Goal: Task Accomplishment & Management: Manage account settings

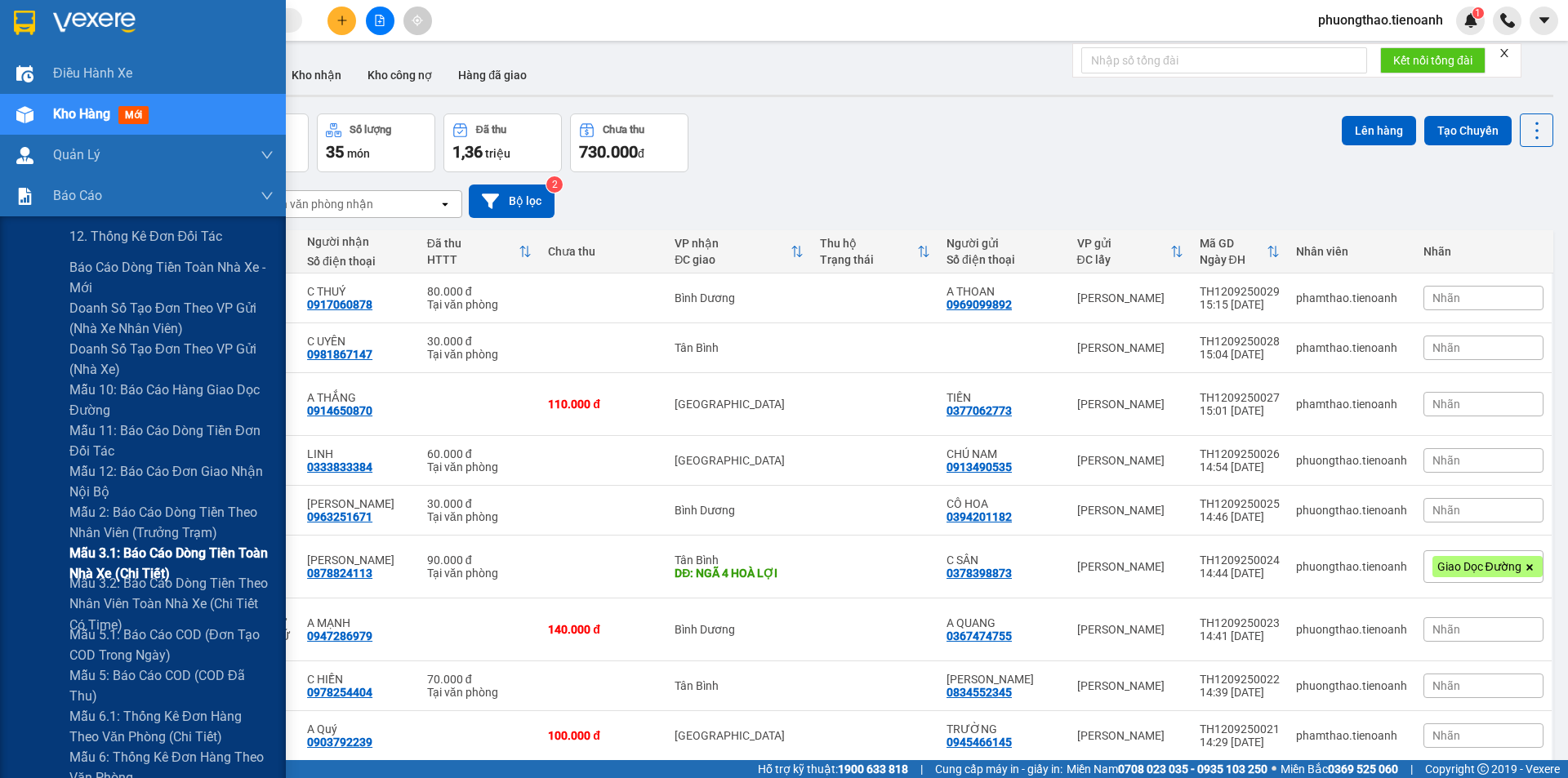
click at [157, 563] on span "Mẫu 3.1: Báo cáo dòng tiền toàn nhà xe (Chi Tiết)" at bounding box center [171, 563] width 204 height 41
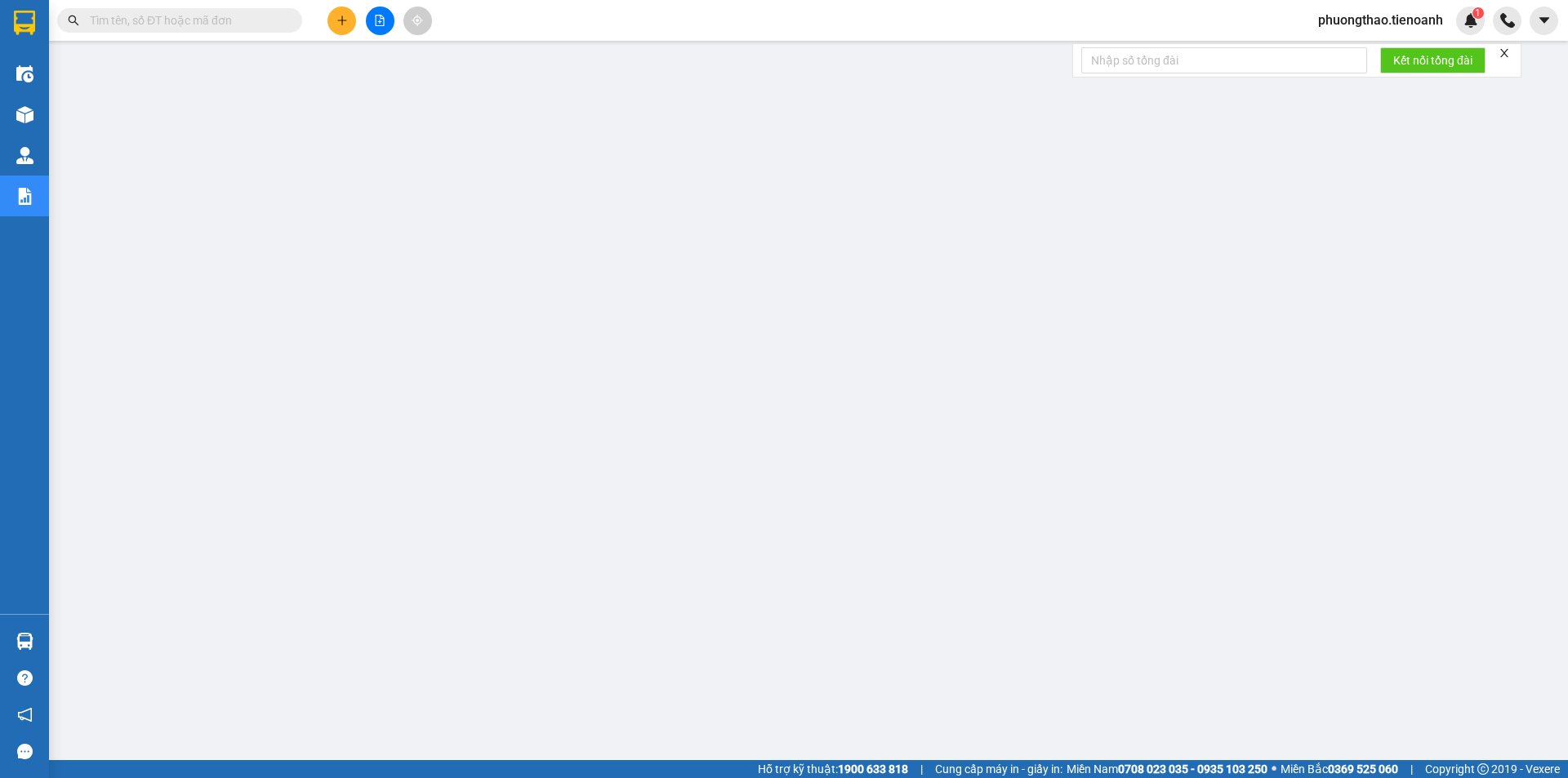
click at [1501, 50] on icon "close" at bounding box center [1504, 52] width 11 height 11
click at [240, 27] on input "text" at bounding box center [186, 20] width 193 height 18
paste input "TH1209250022"
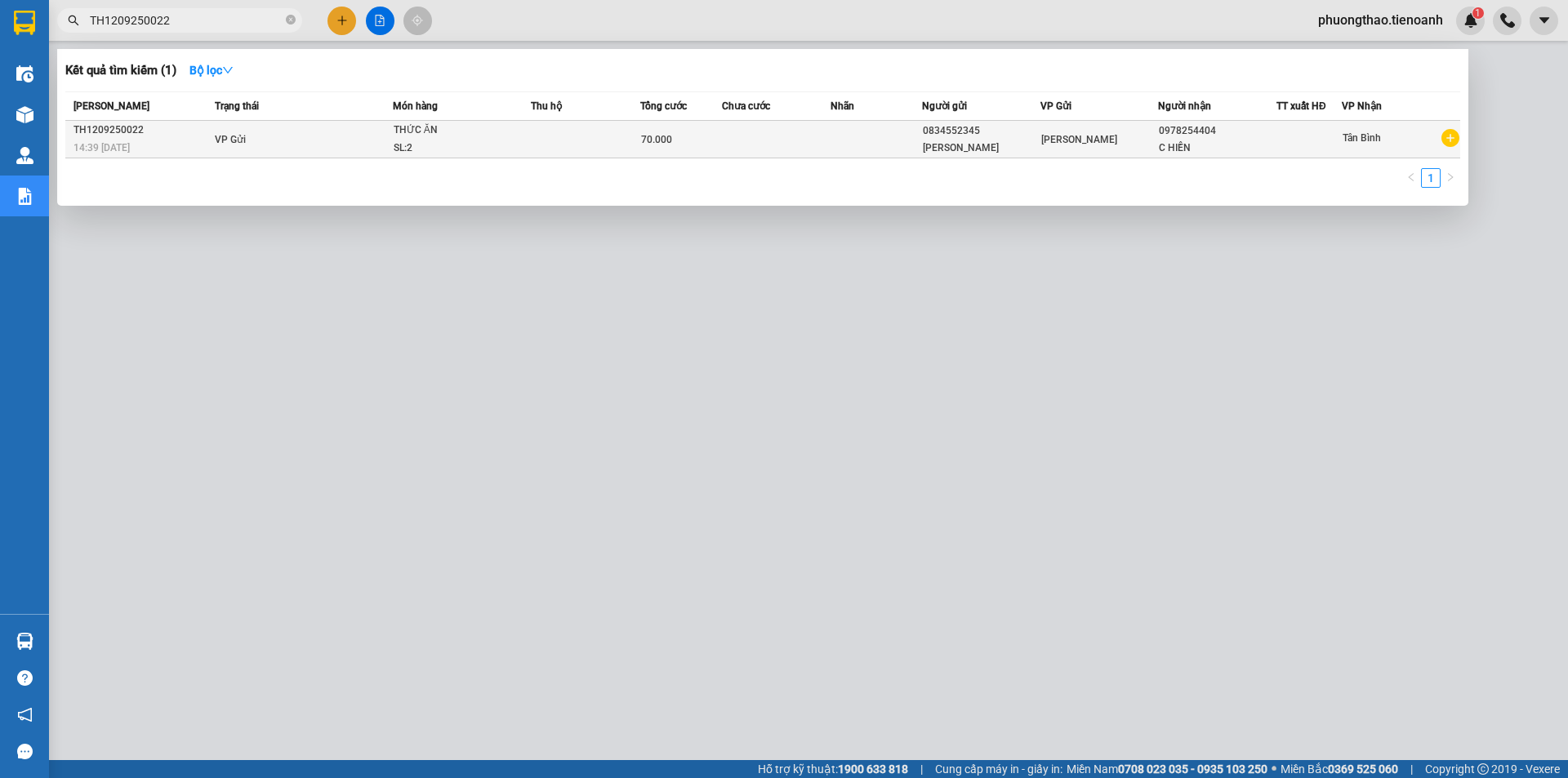
type input "TH1209250022"
click at [822, 133] on td at bounding box center [776, 140] width 109 height 38
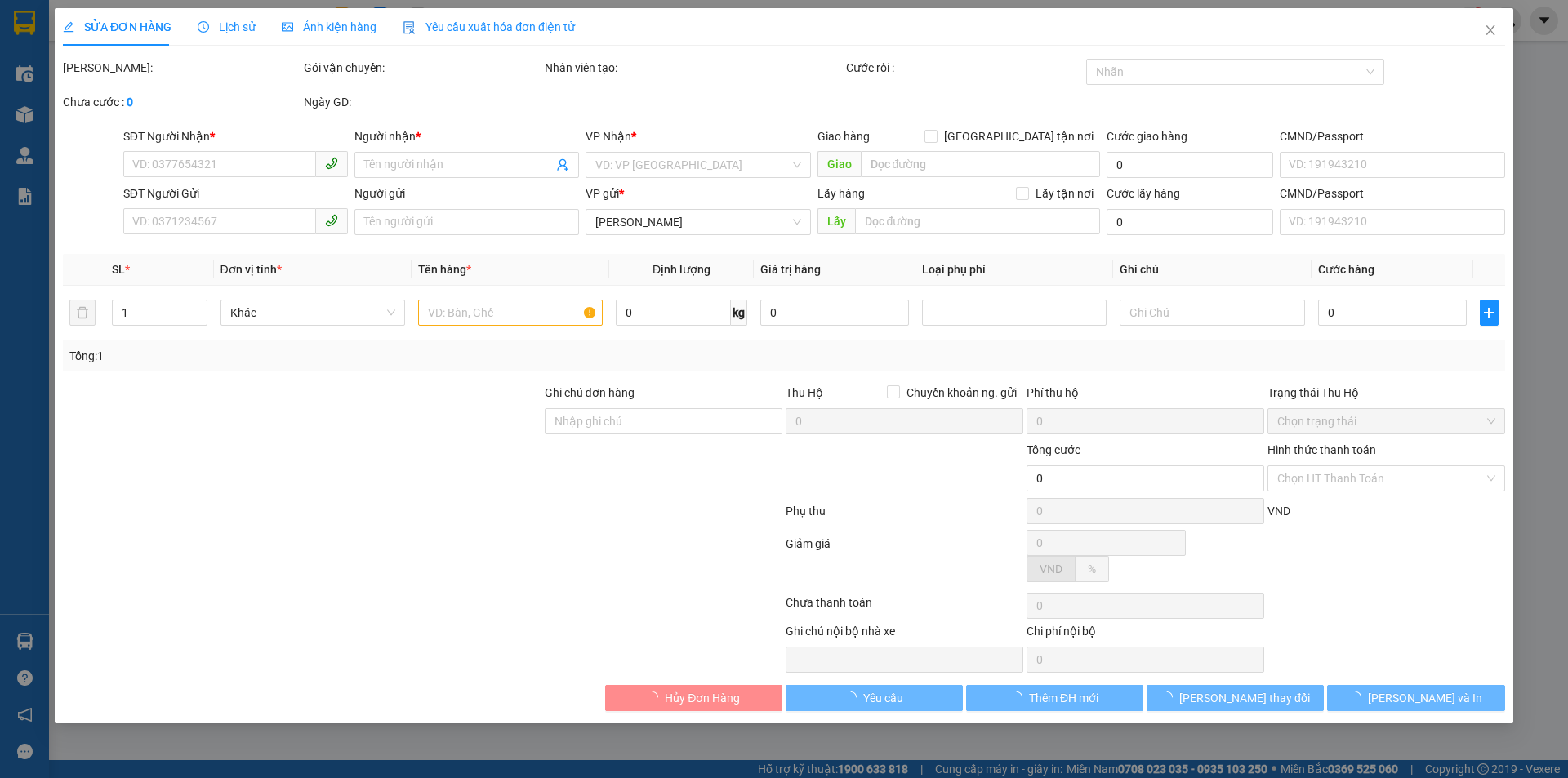
type input "0978254404"
type input "C HIỀN"
type input "0834552345"
type input "[PERSON_NAME]"
type input "70.000"
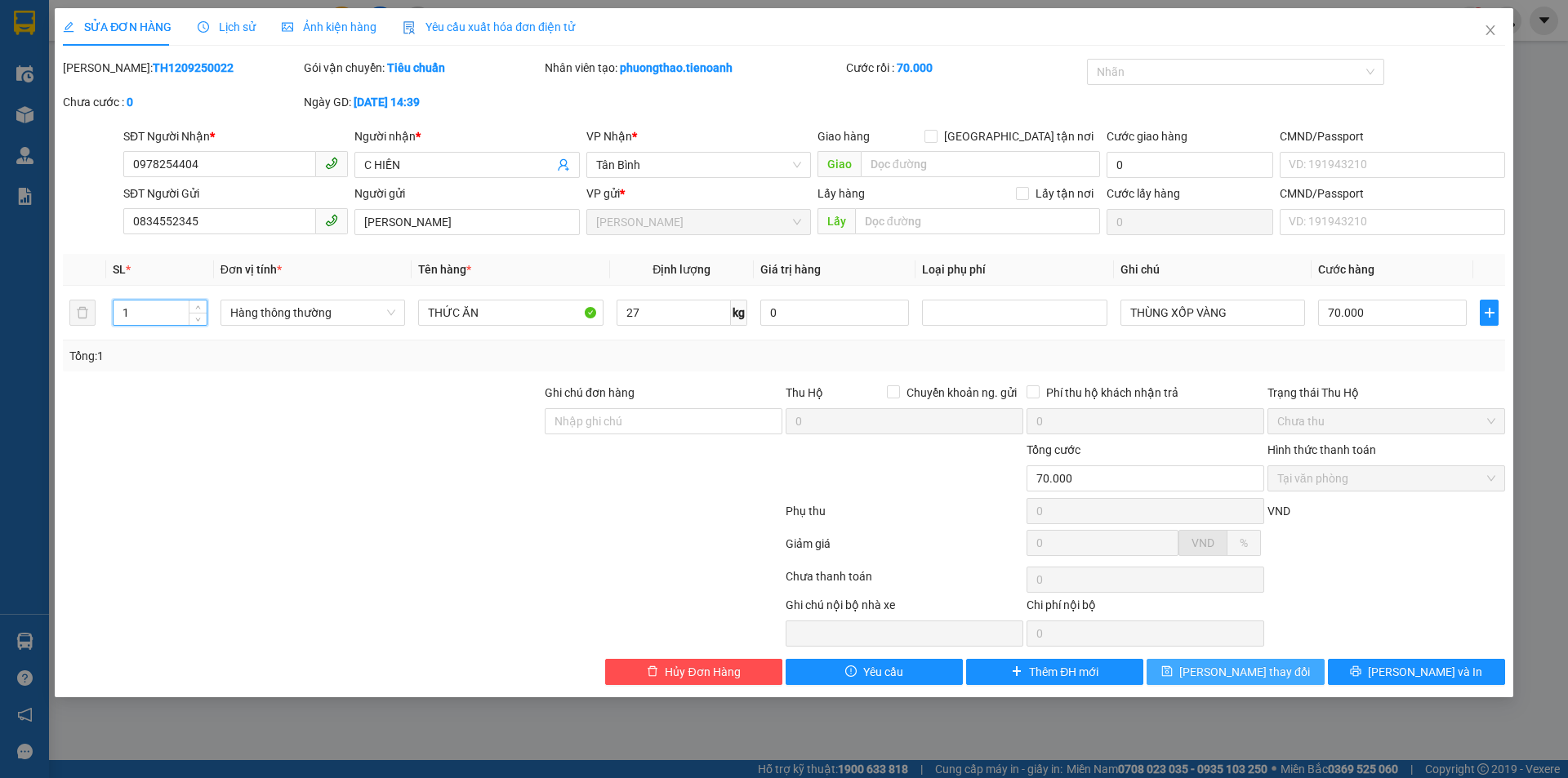
type input "1"
click at [1209, 665] on button "[PERSON_NAME] thay đổi" at bounding box center [1235, 672] width 177 height 26
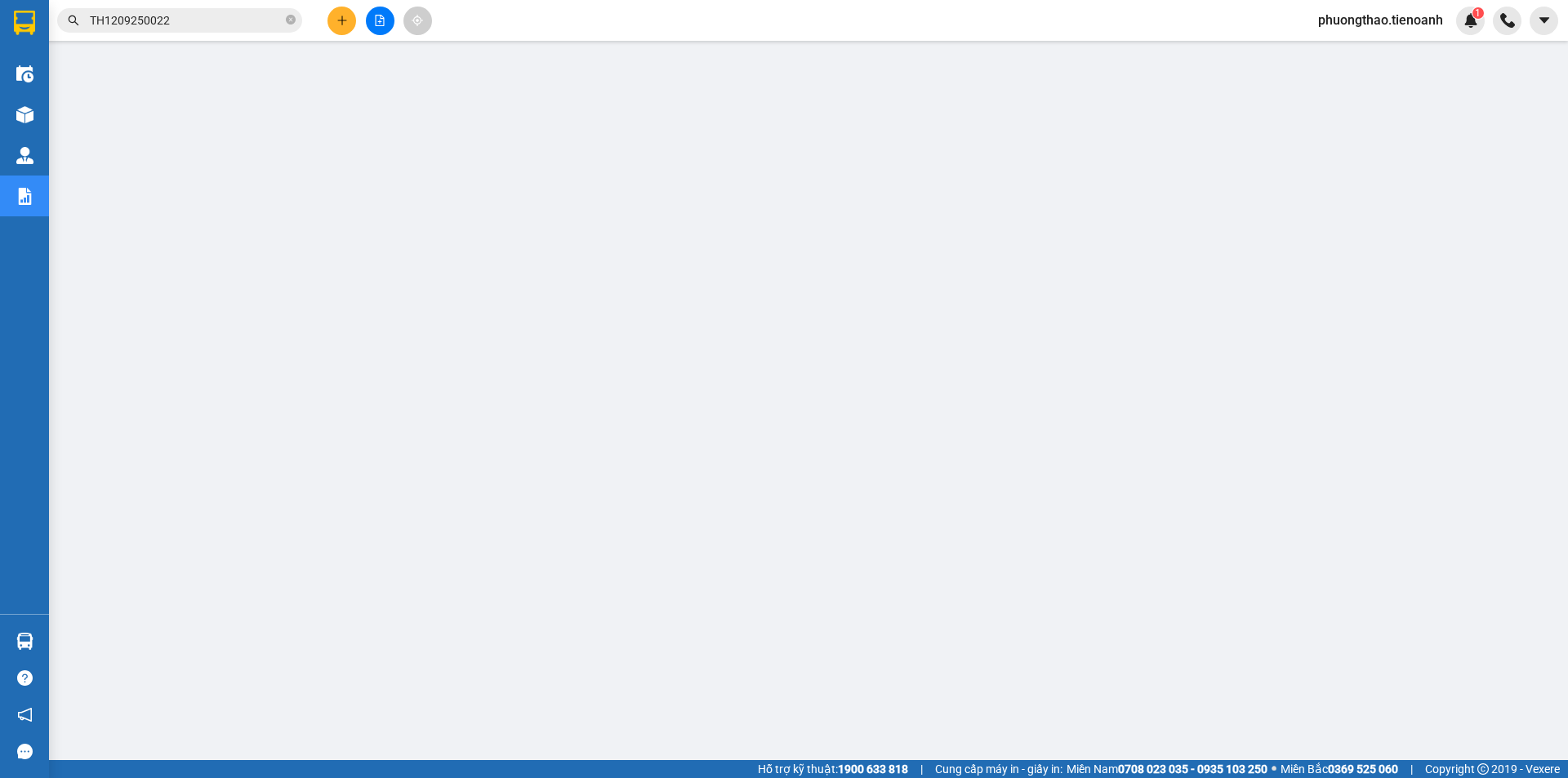
click at [223, 20] on input "TH1209250022" at bounding box center [186, 20] width 193 height 18
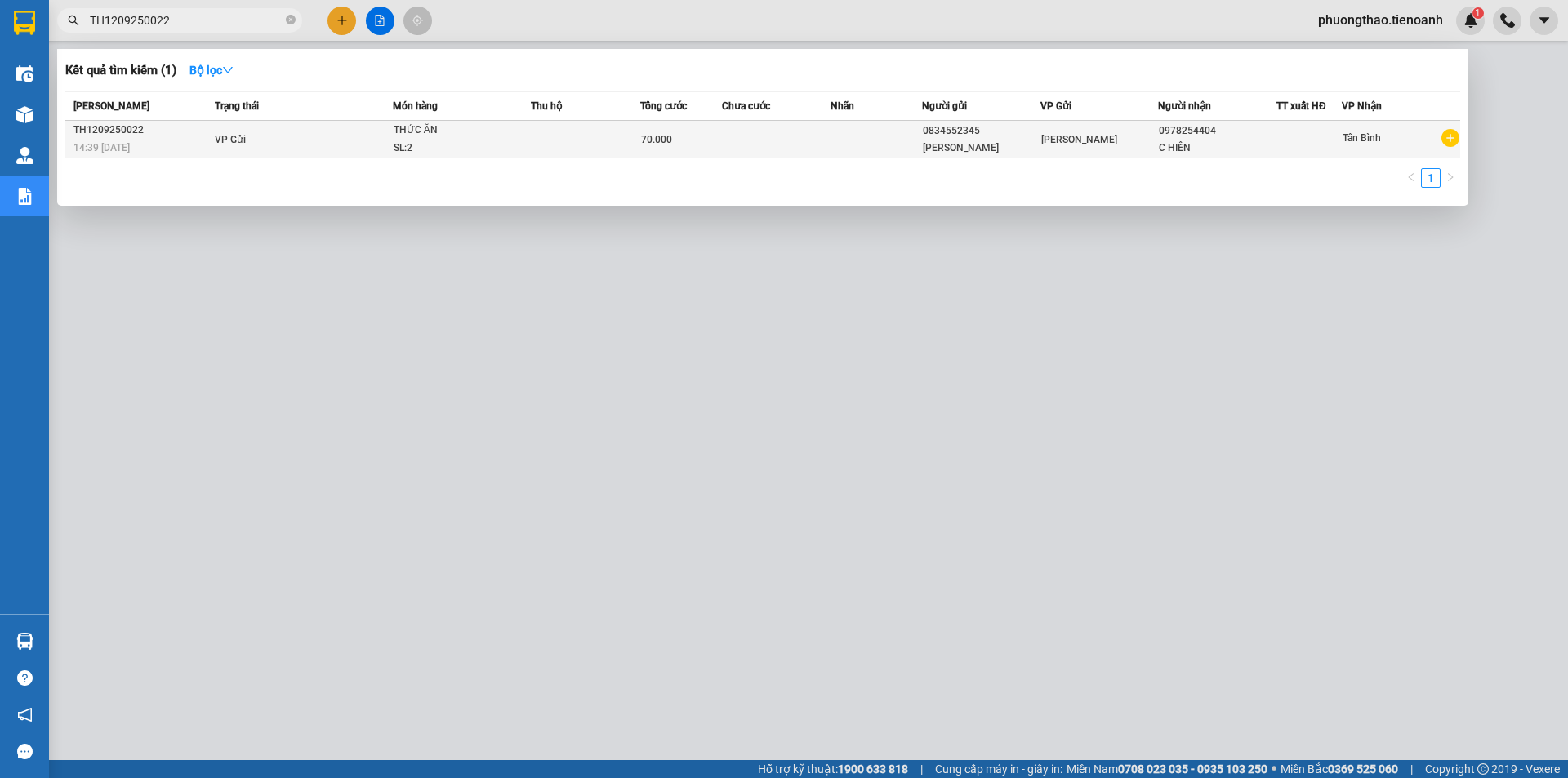
click at [386, 145] on td "VP Gửi" at bounding box center [302, 140] width 182 height 38
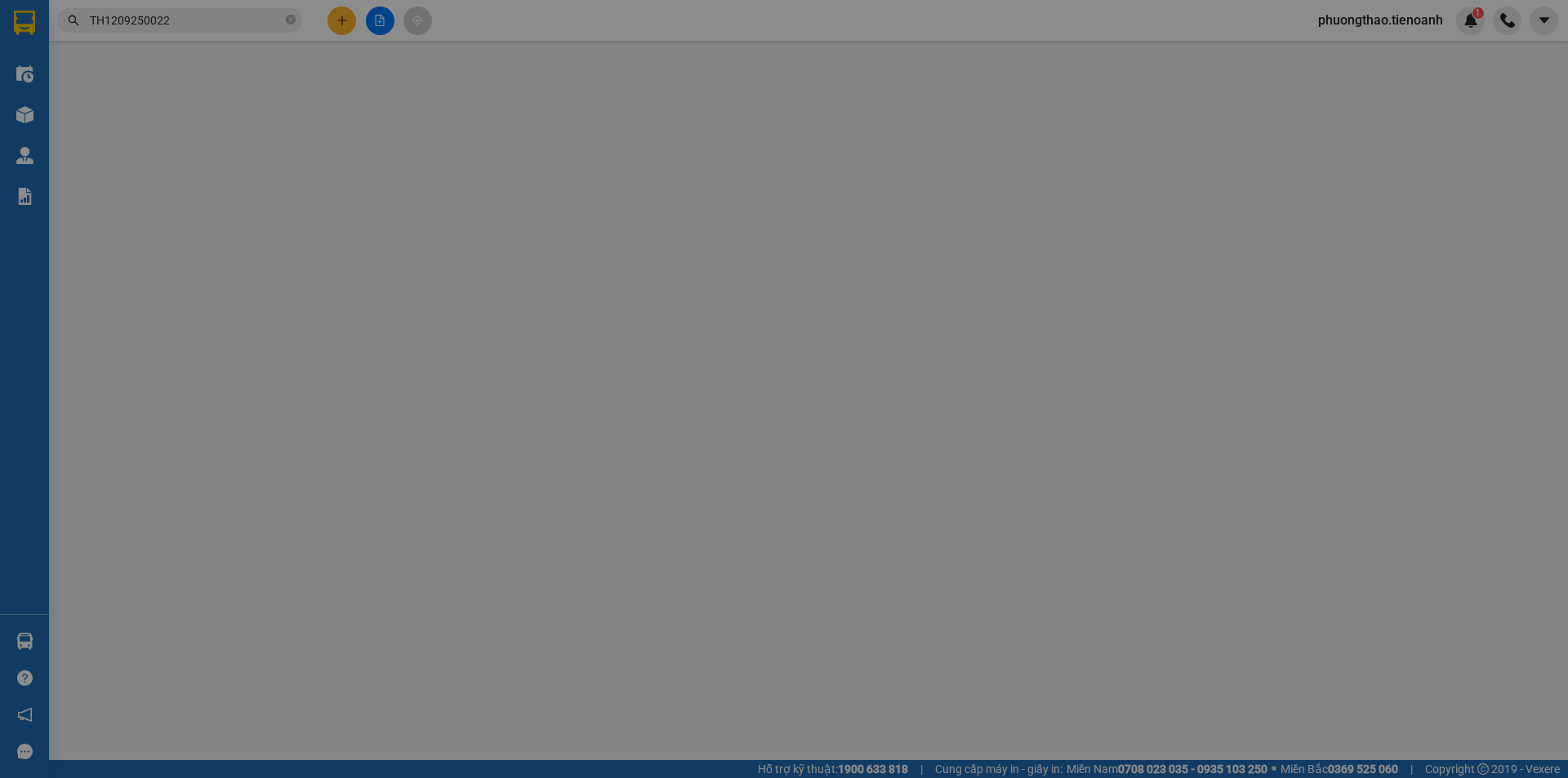
type input "0978254404"
type input "C HIỀN"
type input "0834552345"
type input "[PERSON_NAME]"
type input "70.000"
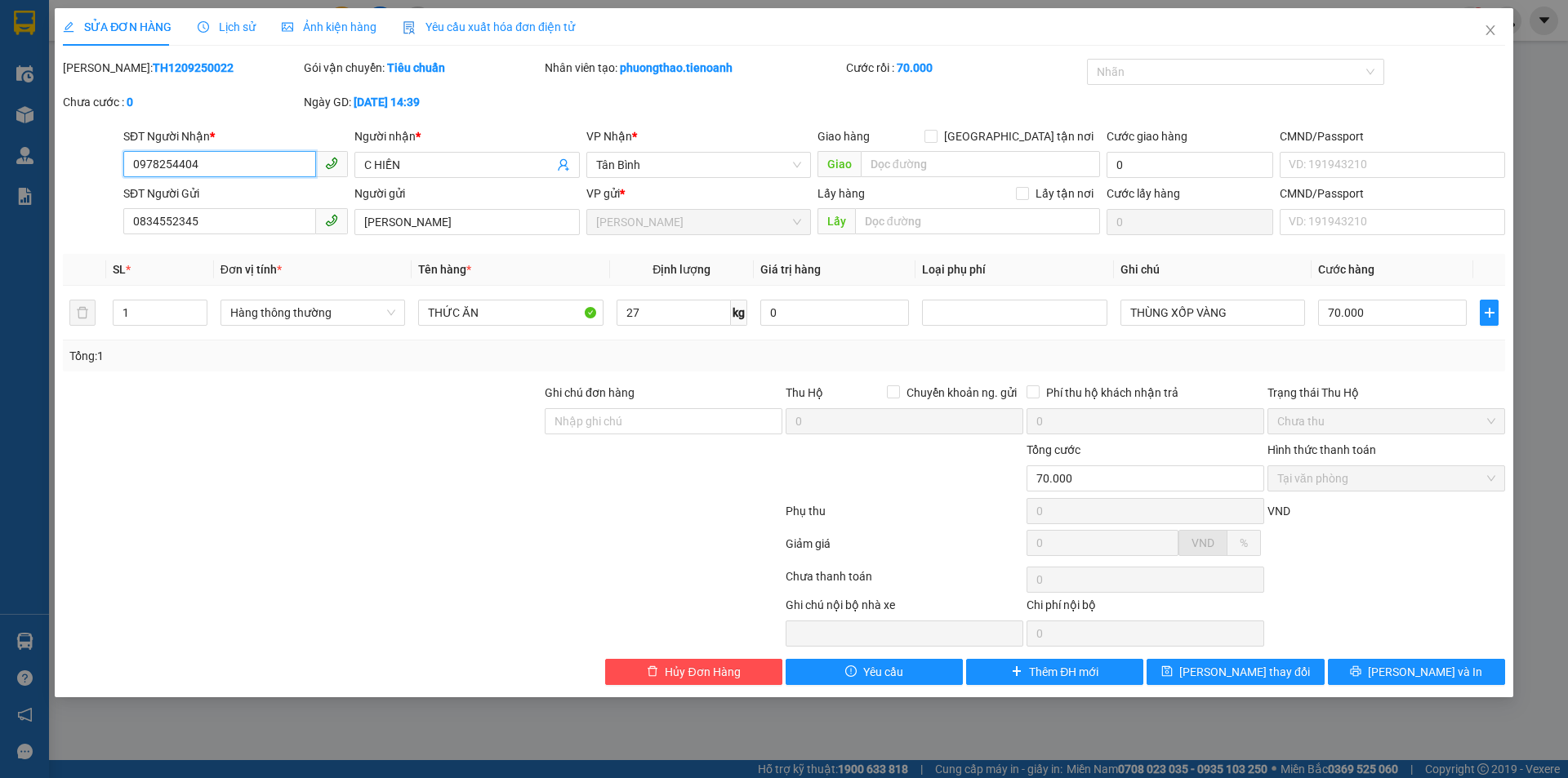
drag, startPoint x: 202, startPoint y: 171, endPoint x: 125, endPoint y: 151, distance: 79.2
click at [125, 151] on input "0978254404" at bounding box center [219, 164] width 193 height 26
click at [1487, 38] on span "Close" at bounding box center [1491, 31] width 46 height 46
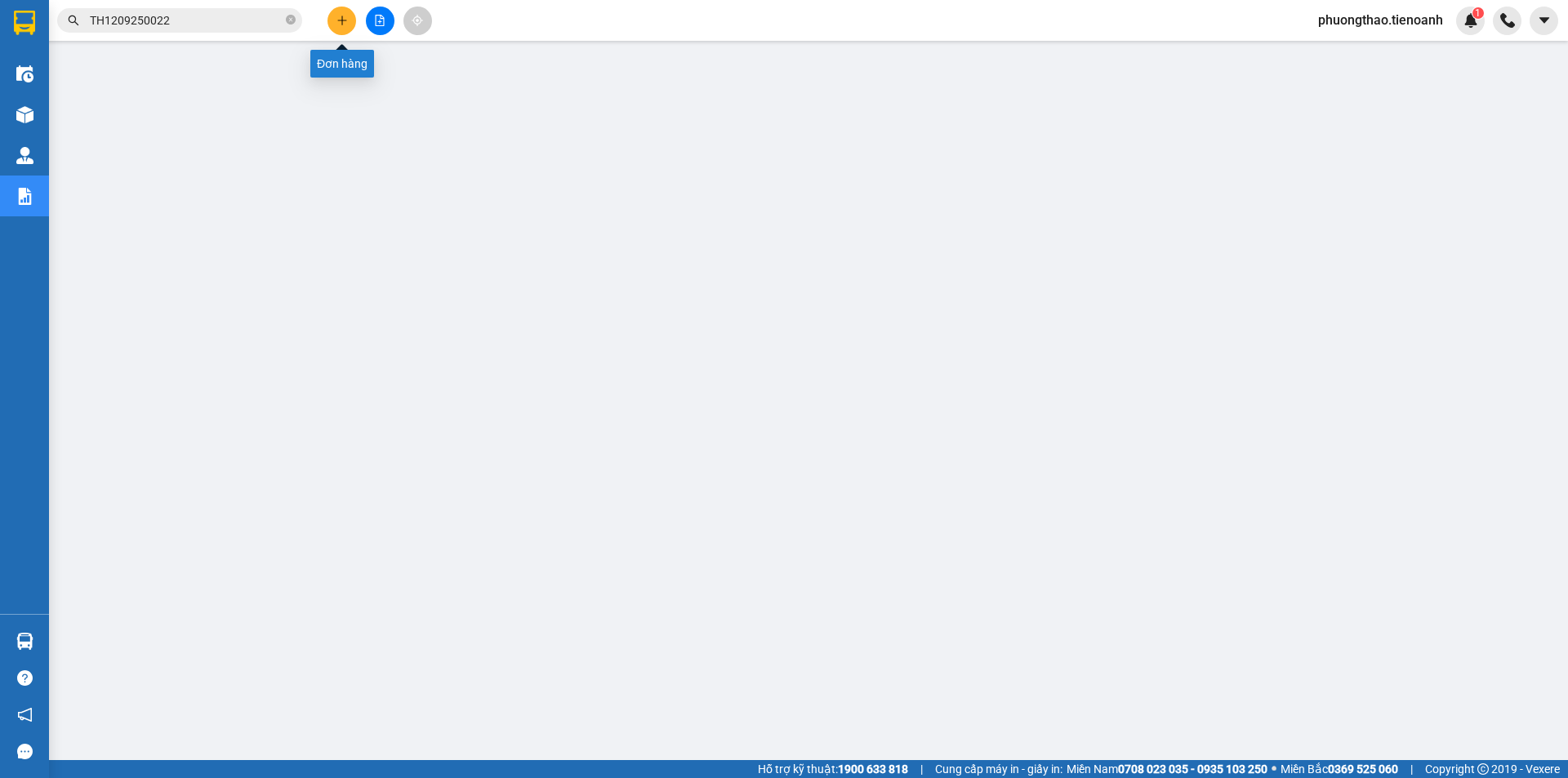
click at [338, 16] on icon "plus" at bounding box center [341, 20] width 11 height 11
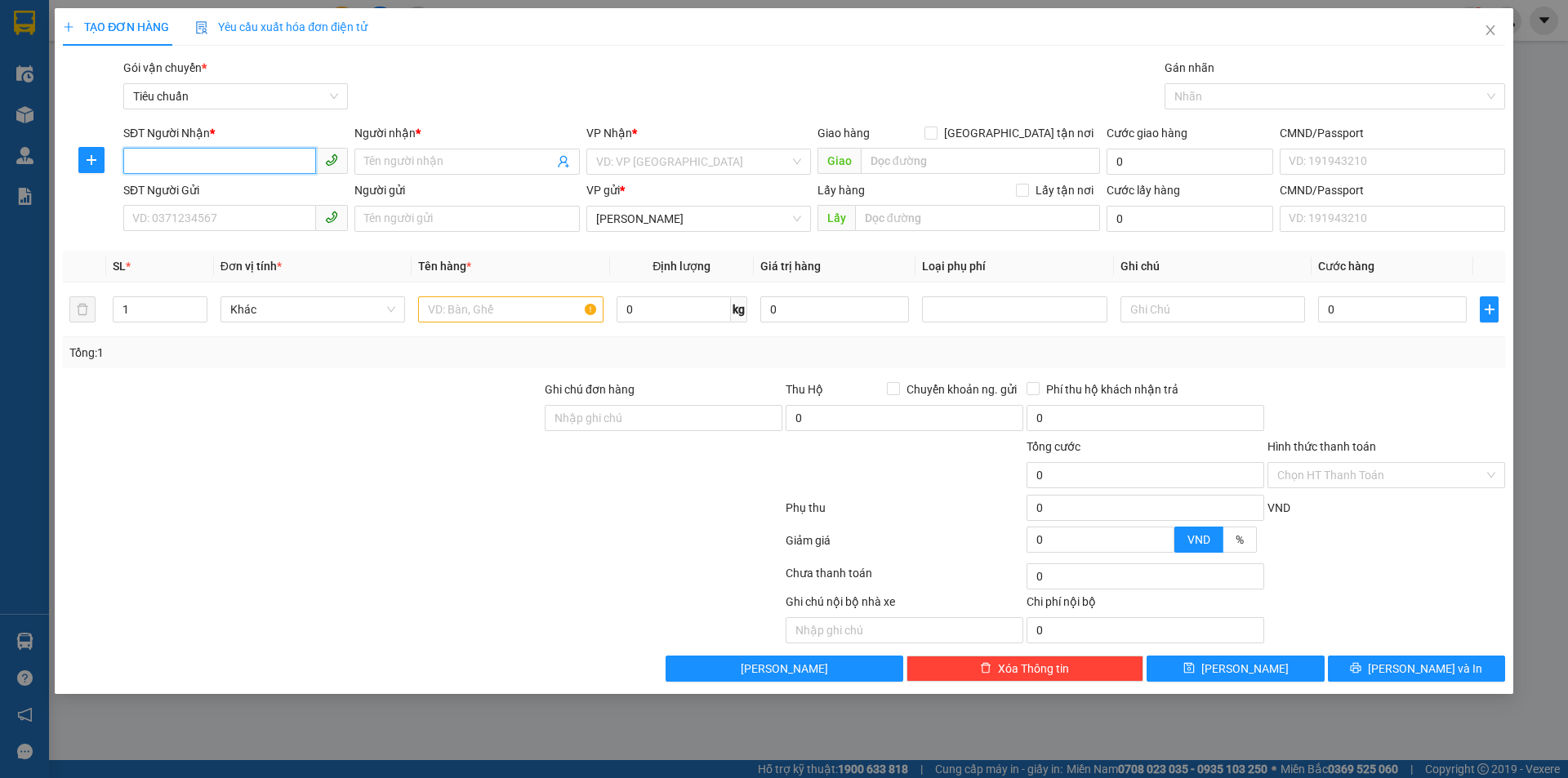
paste input "0978254404"
type input "0978254404"
click at [240, 183] on div "0978254404 - C HIỀN" at bounding box center [235, 194] width 225 height 26
type input "C HIỀN"
type input "70.000"
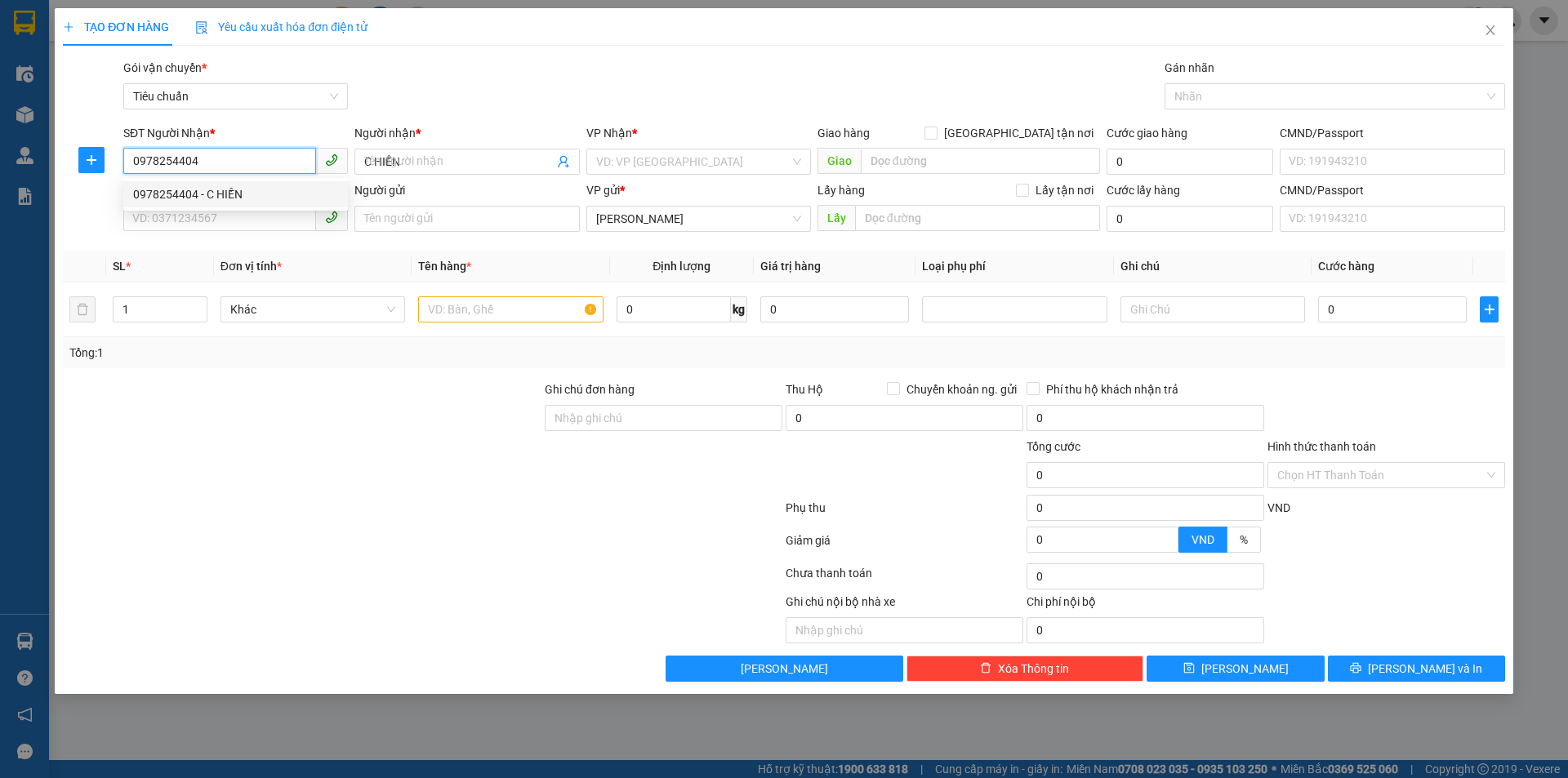
type input "70.000"
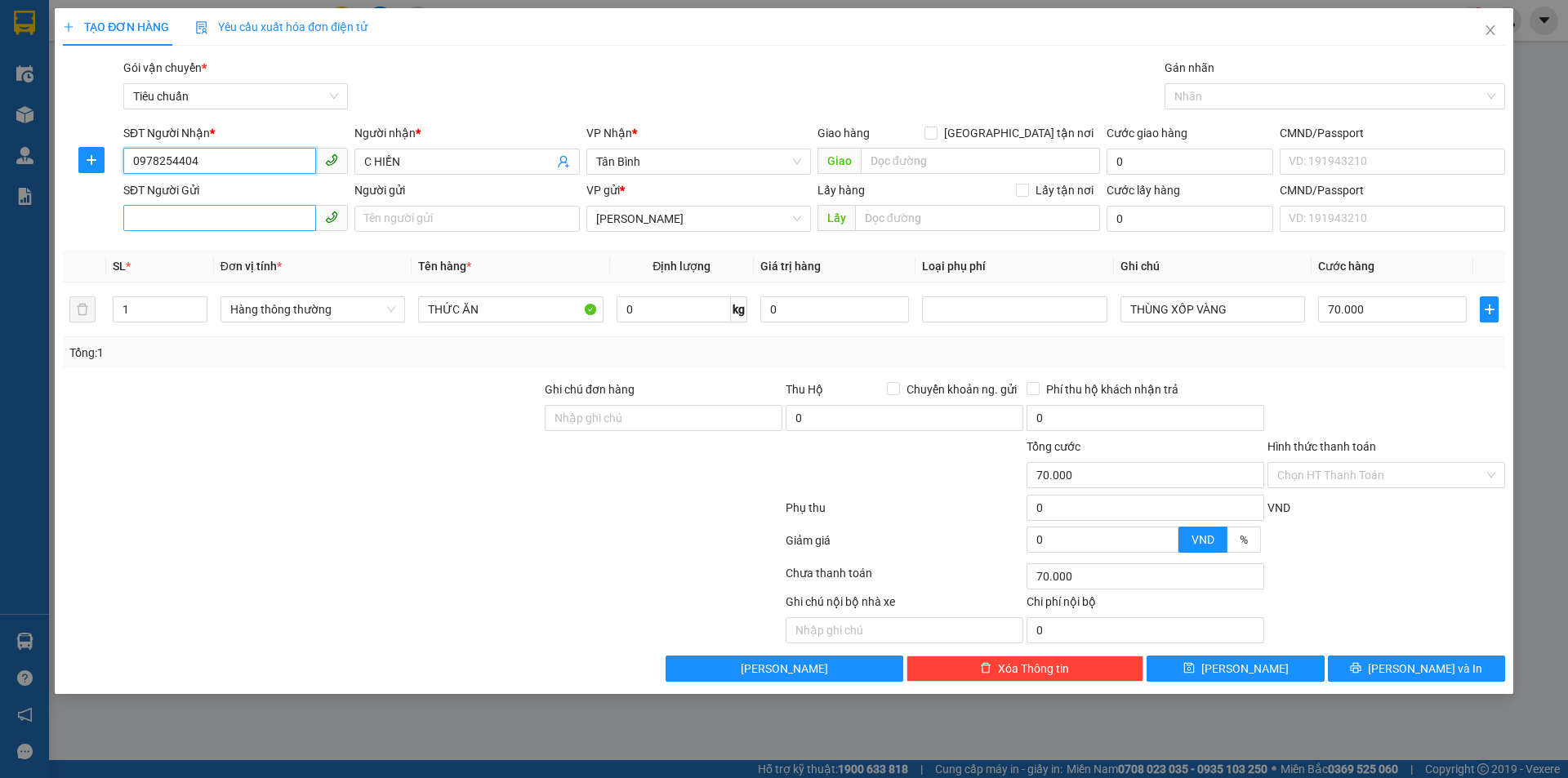
type input "0978254404"
click at [242, 219] on input "SĐT Người Gửi" at bounding box center [219, 218] width 193 height 26
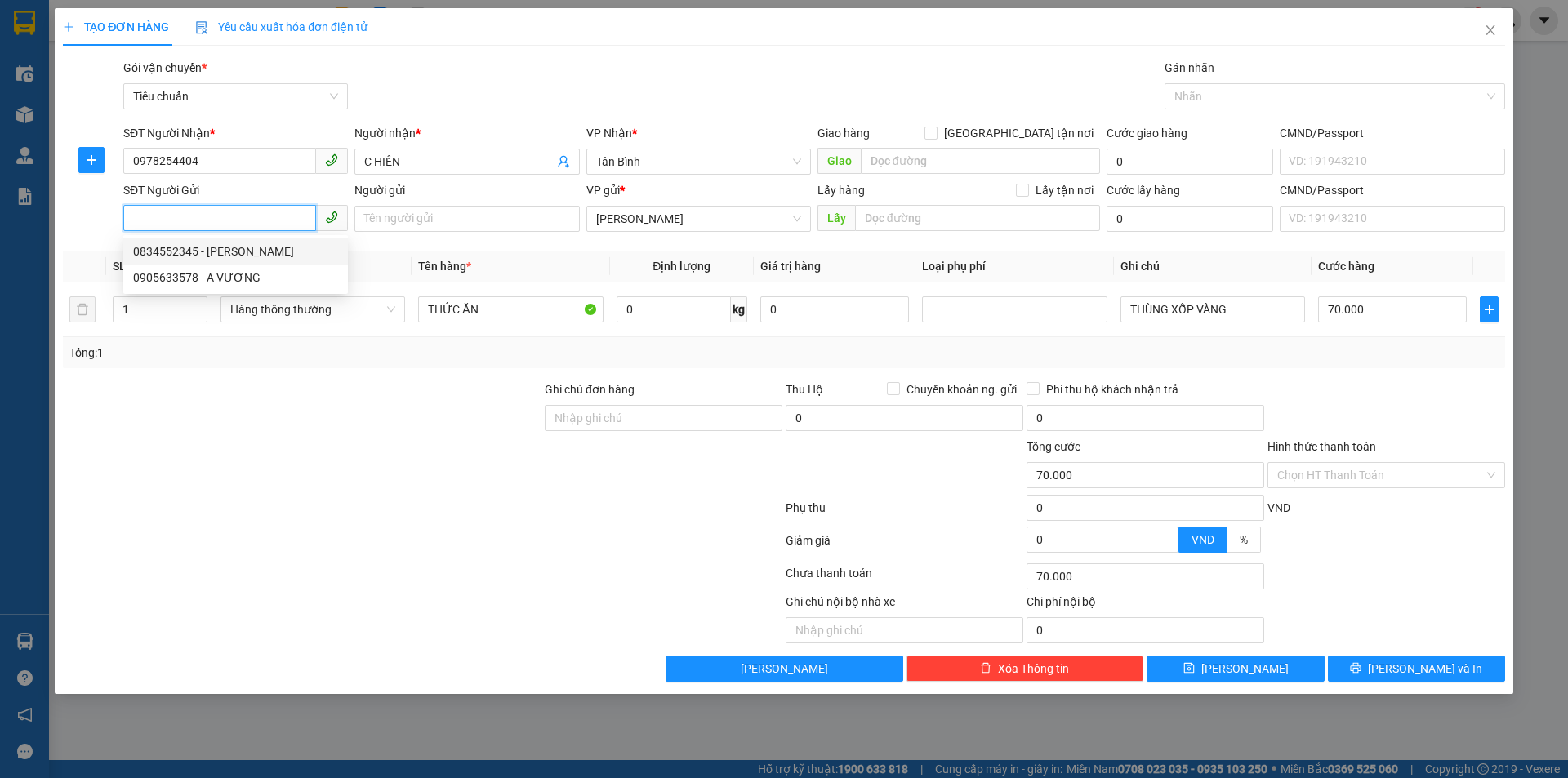
click at [243, 247] on div "0834552345 - [PERSON_NAME]" at bounding box center [235, 252] width 205 height 18
type input "0834552345"
type input "[PERSON_NAME]"
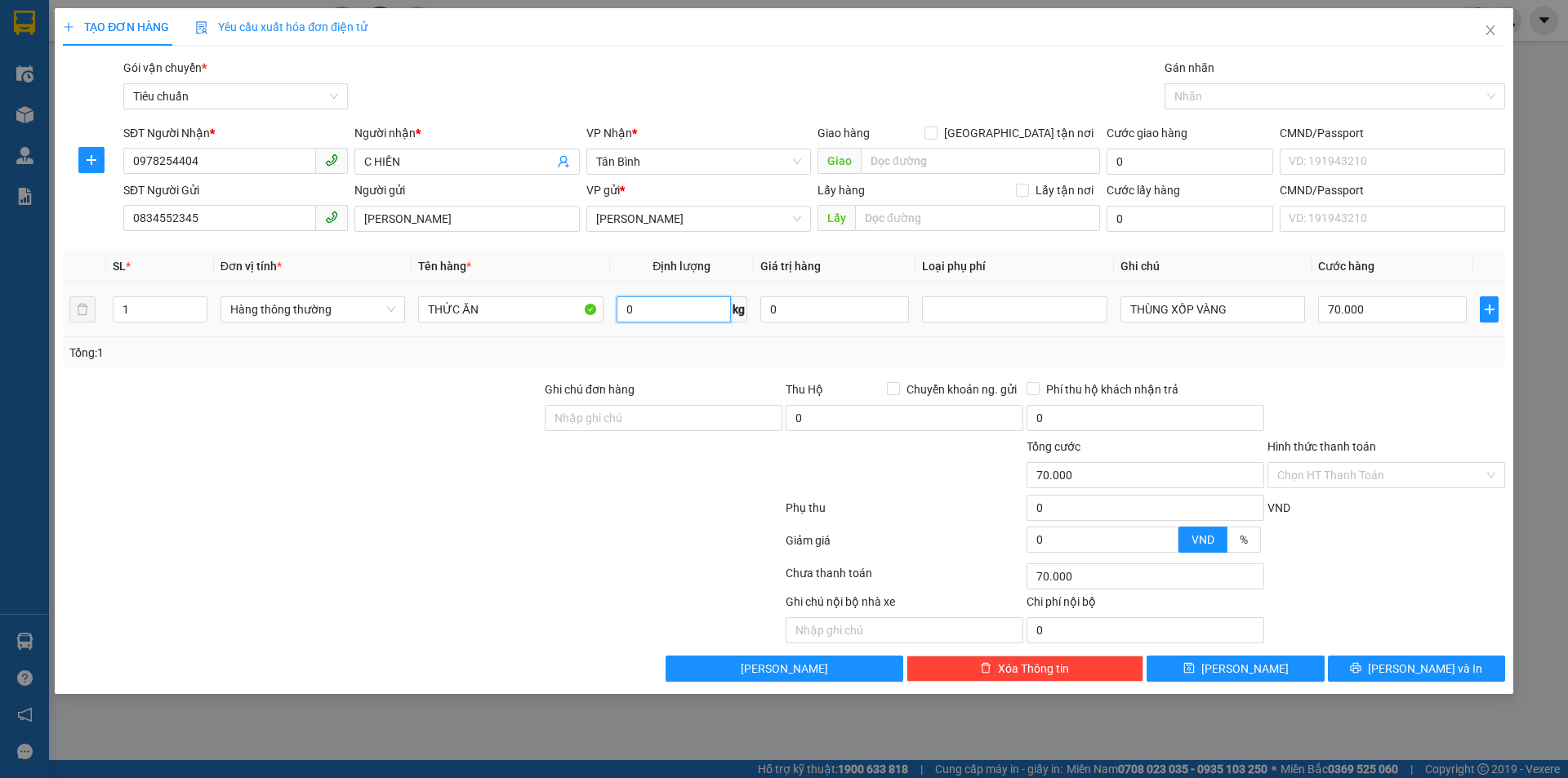
click at [679, 315] on input "0" at bounding box center [674, 309] width 114 height 26
type input "27"
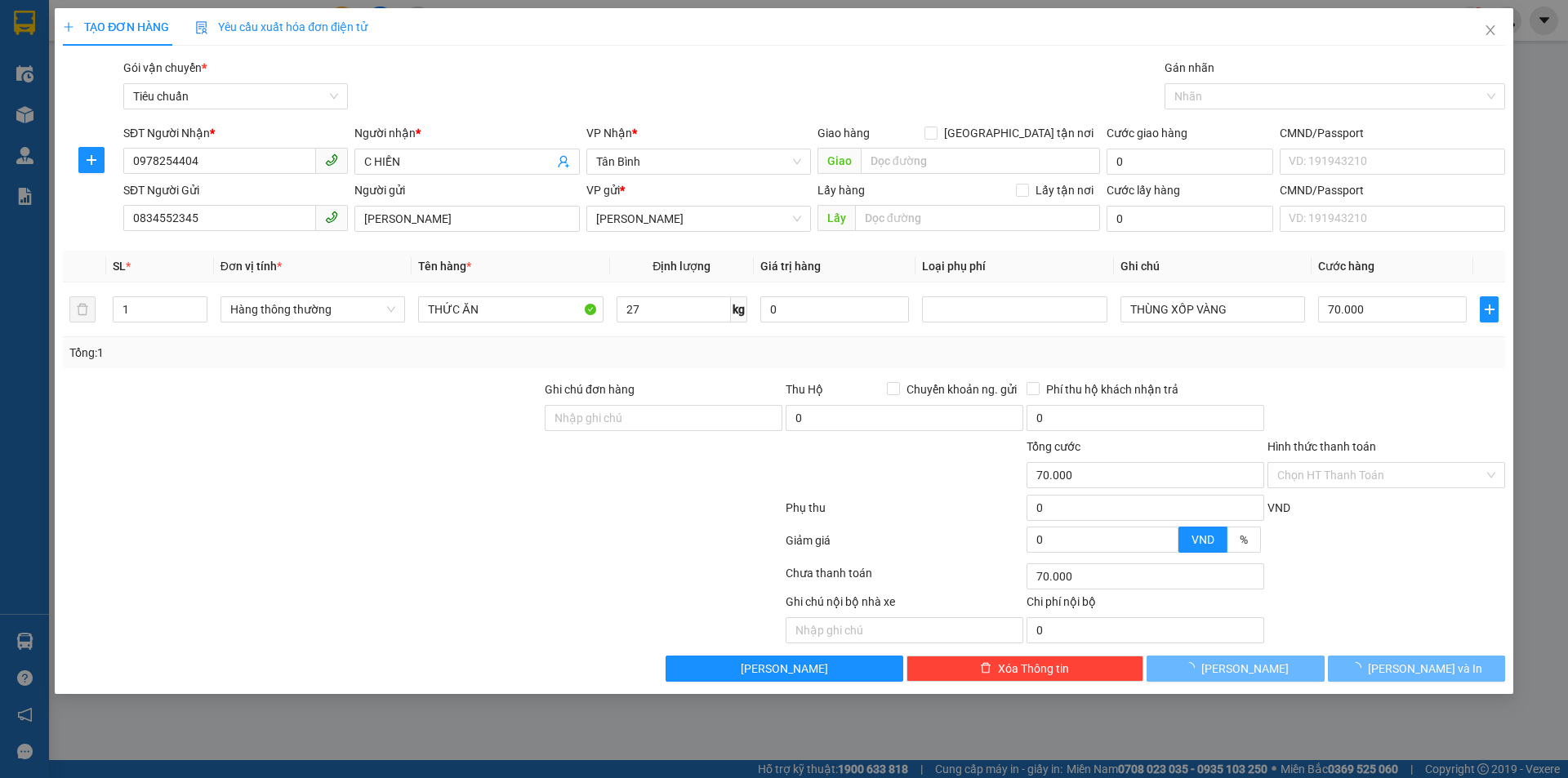
click at [701, 367] on div "Tổng: 1" at bounding box center [784, 352] width 1442 height 31
type input "65.000"
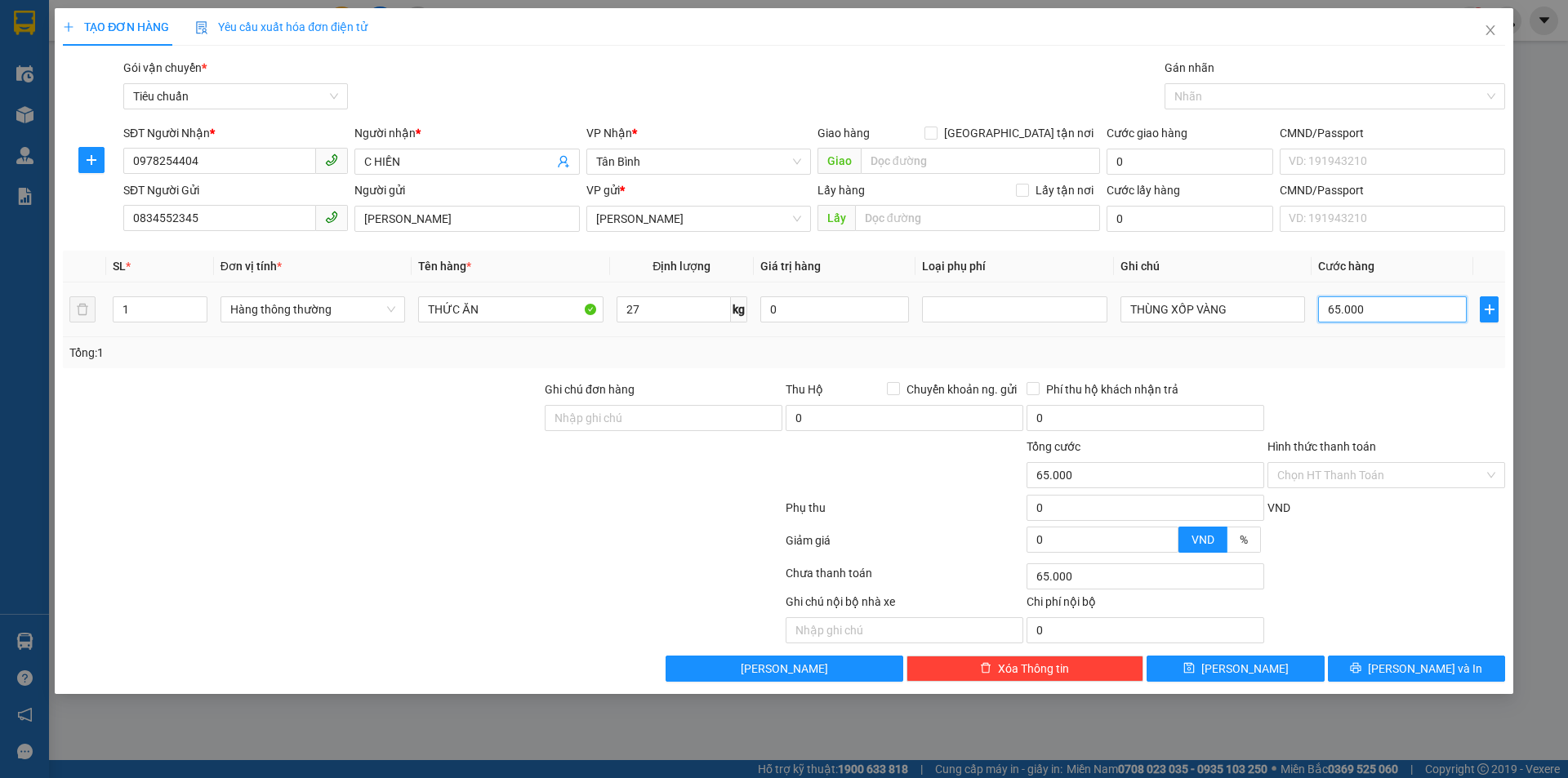
click at [1382, 310] on input "65.000" at bounding box center [1392, 309] width 149 height 26
type input "7"
type input "70"
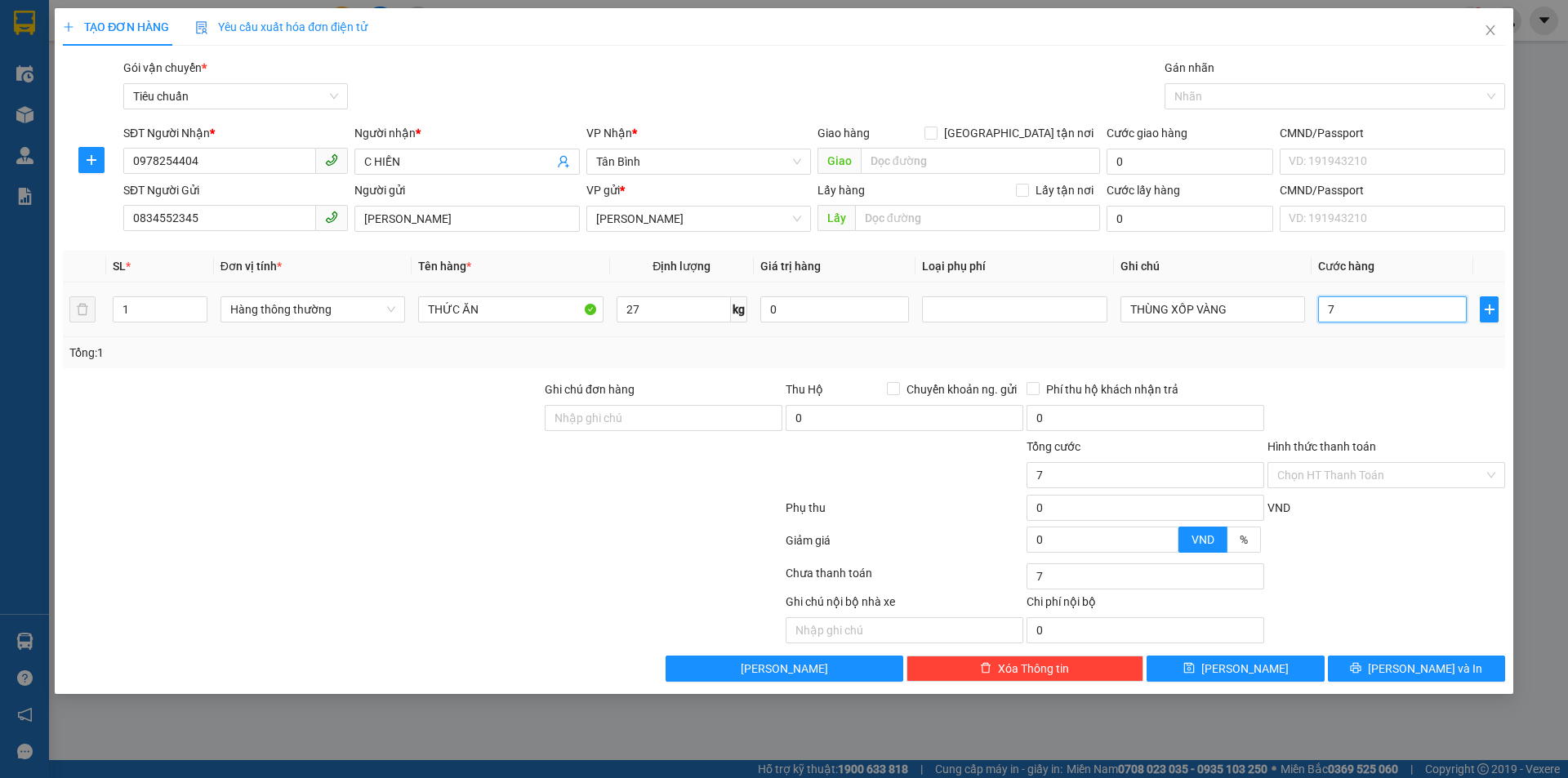
type input "70"
type input "70.000"
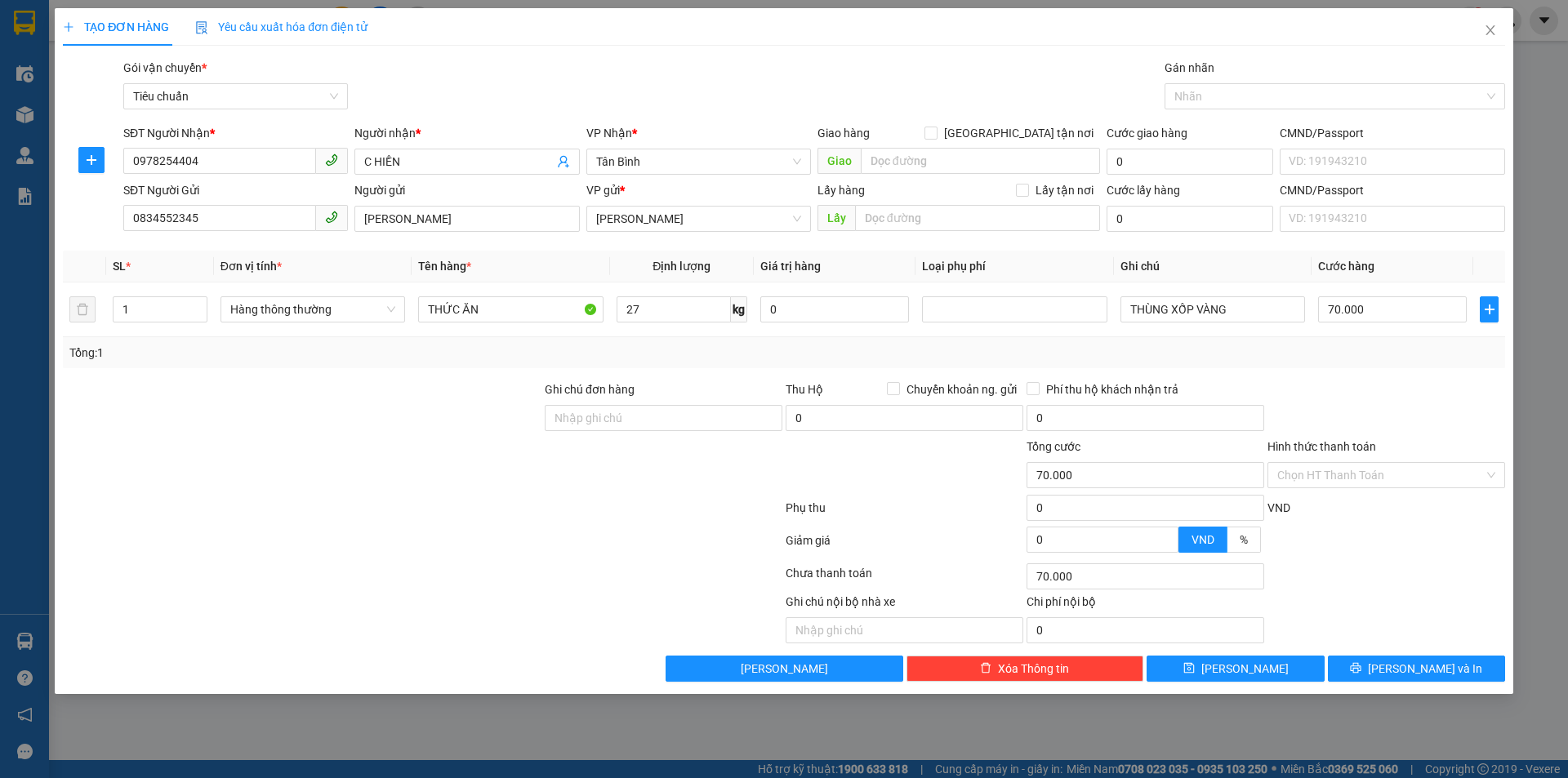
click at [1395, 352] on div "Tổng: 1" at bounding box center [783, 353] width 1429 height 18
click at [1251, 670] on span "[PERSON_NAME]" at bounding box center [1244, 669] width 87 height 18
type input "0"
click at [1490, 41] on span "Close" at bounding box center [1491, 31] width 46 height 46
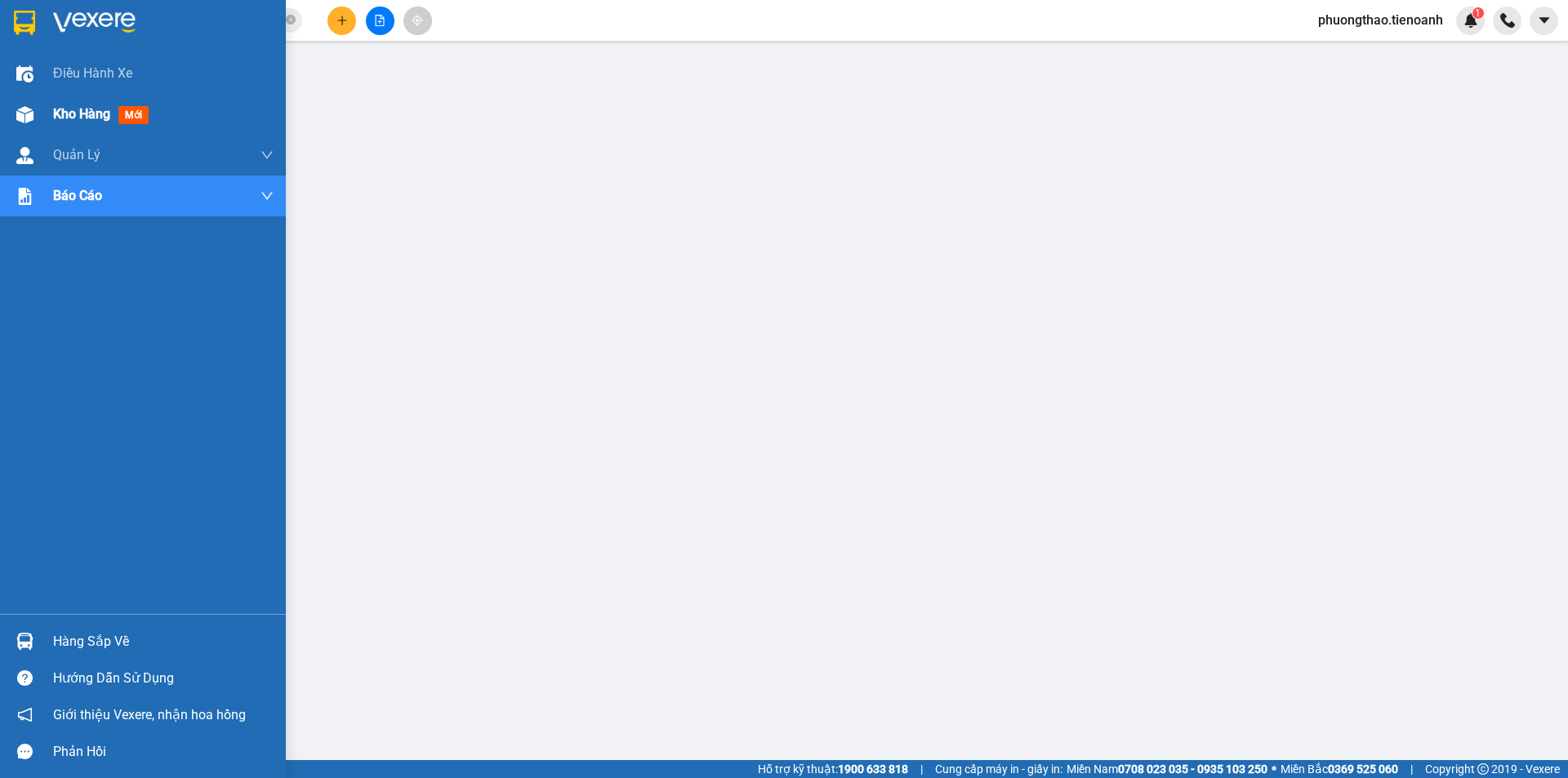
click at [84, 125] on div "Kho hàng mới" at bounding box center [163, 114] width 220 height 41
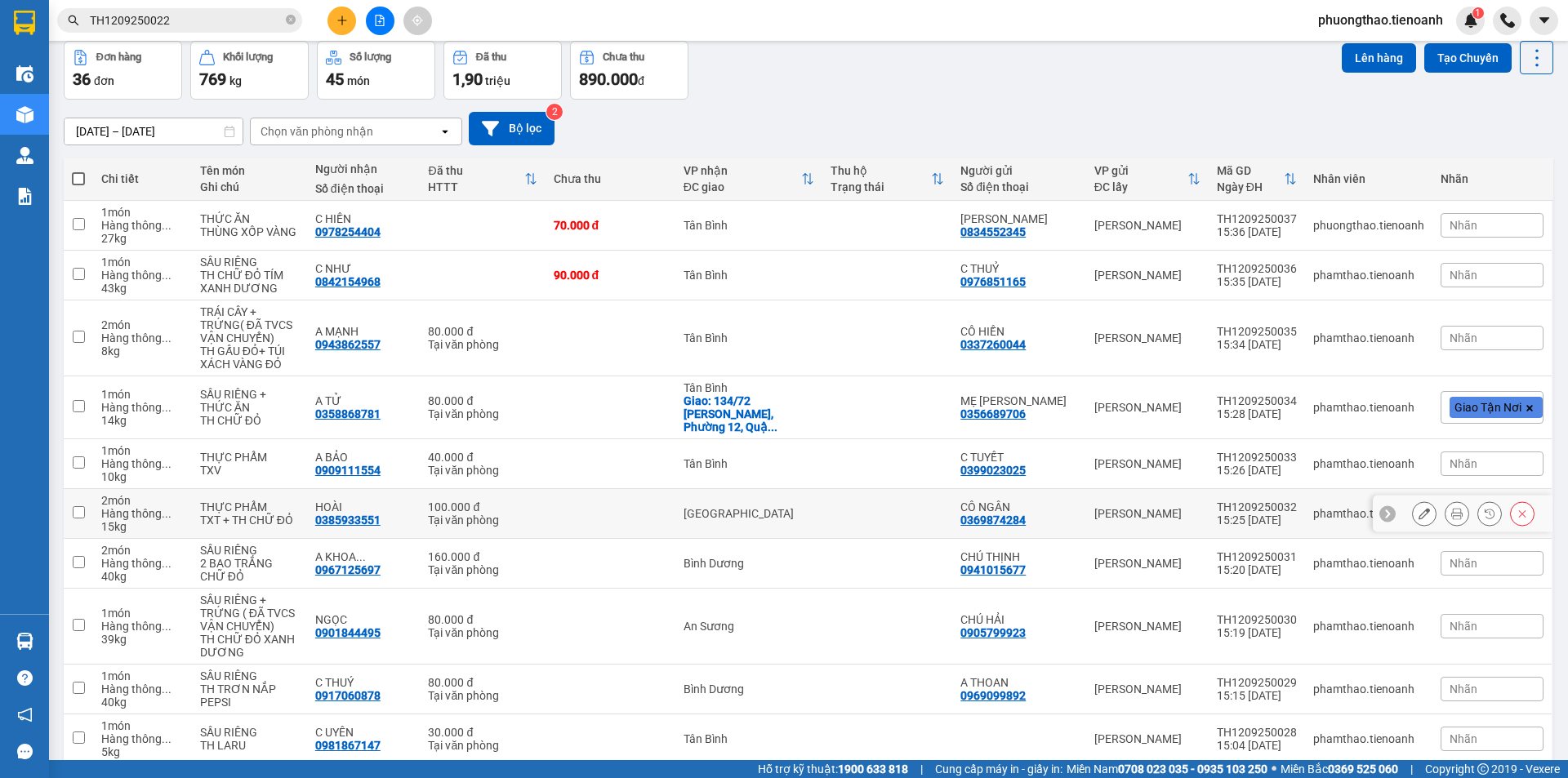
scroll to position [131, 0]
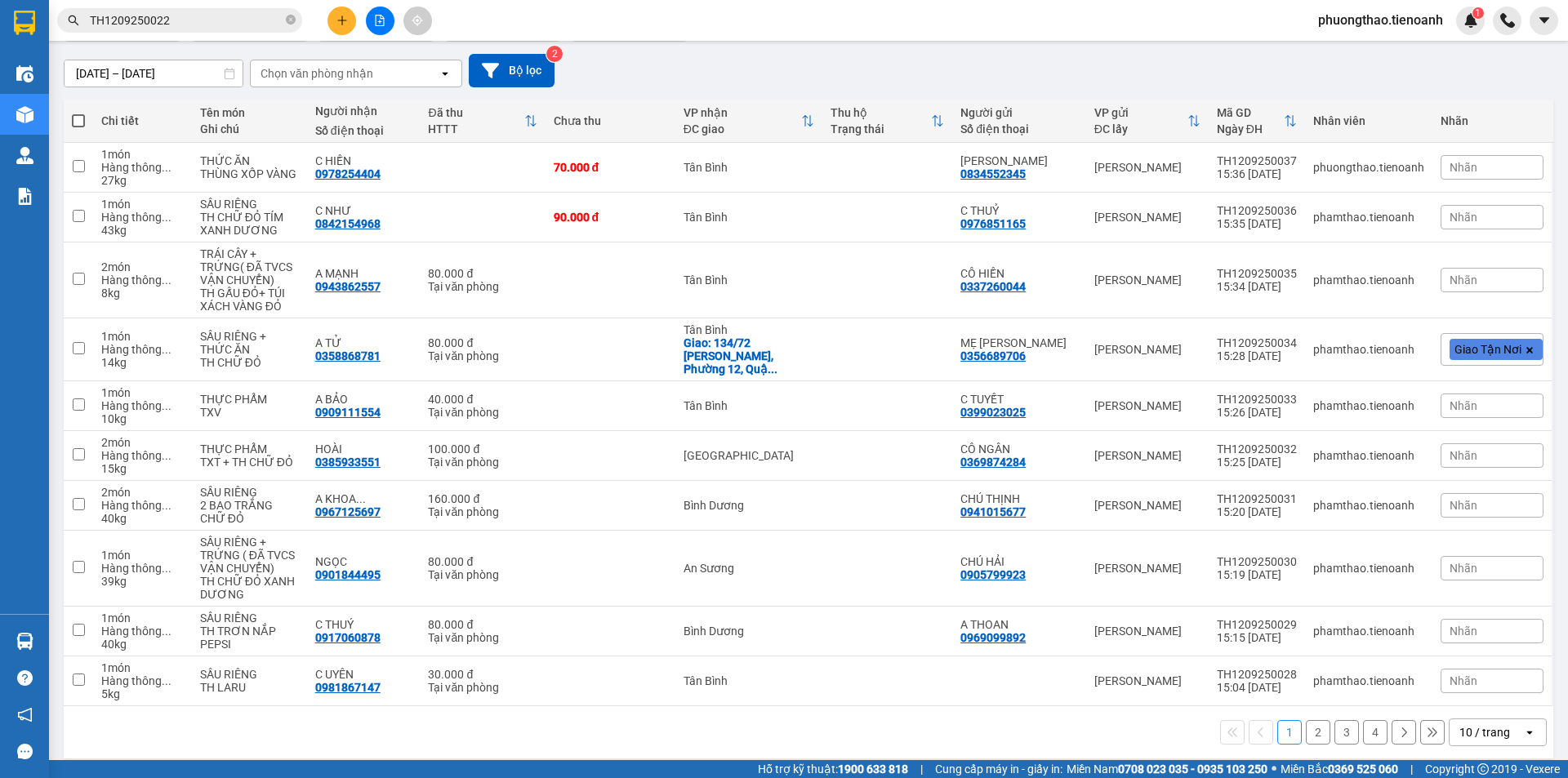
click at [1523, 726] on icon "open" at bounding box center [1529, 732] width 13 height 13
click at [1486, 693] on div "100 / trang" at bounding box center [1485, 683] width 98 height 29
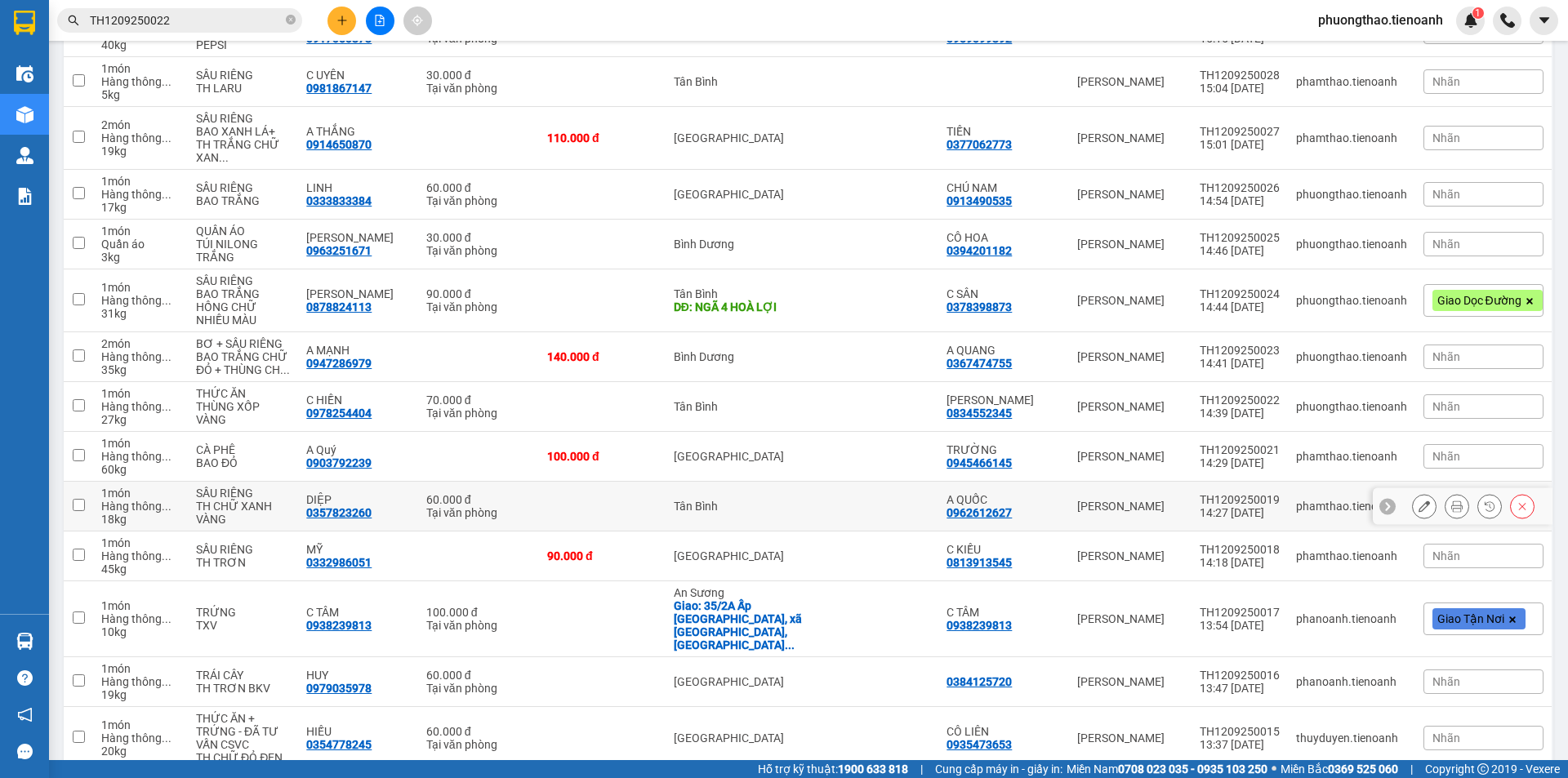
scroll to position [866, 0]
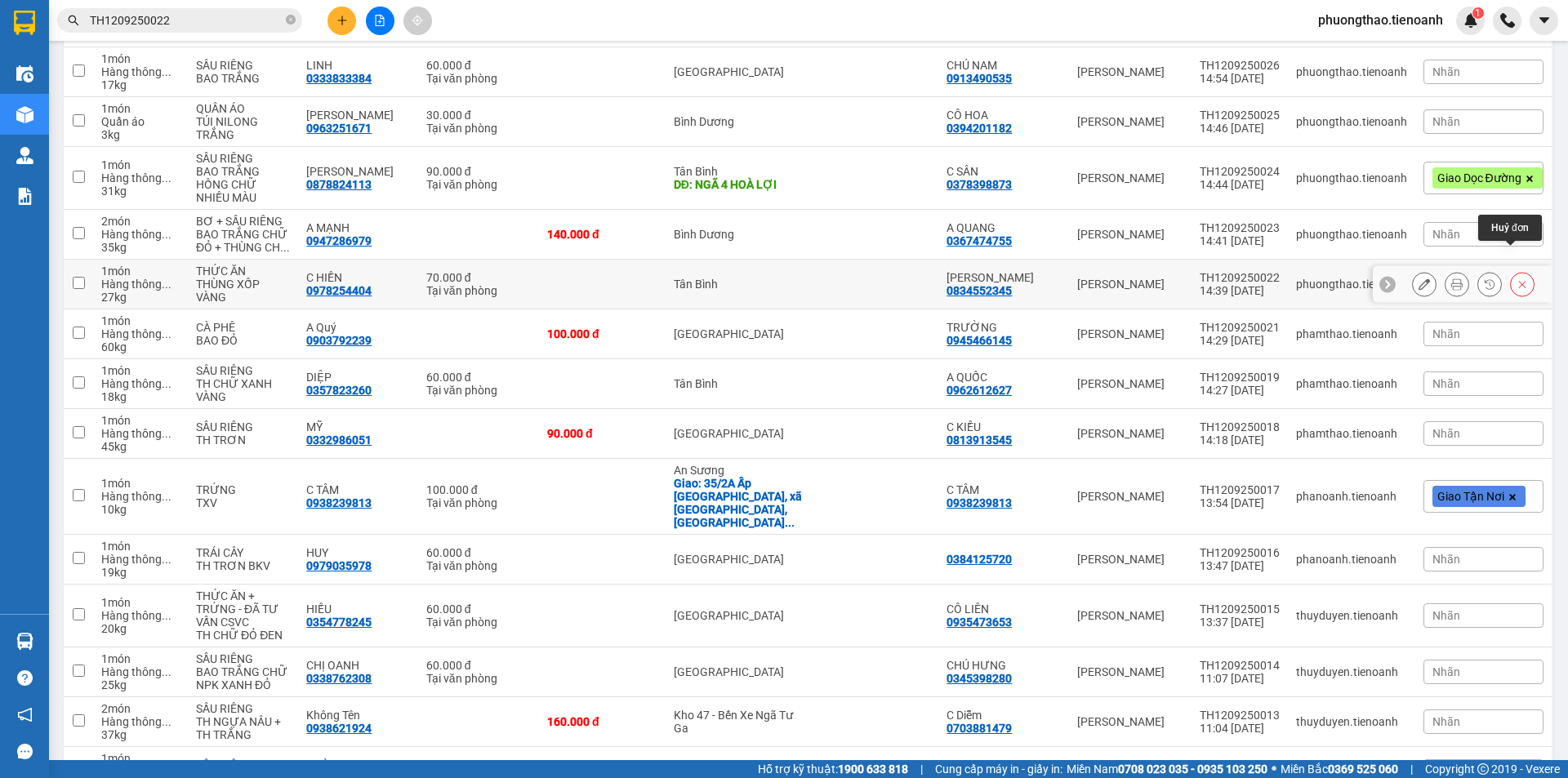
click at [1517, 278] on icon at bounding box center [1522, 283] width 11 height 11
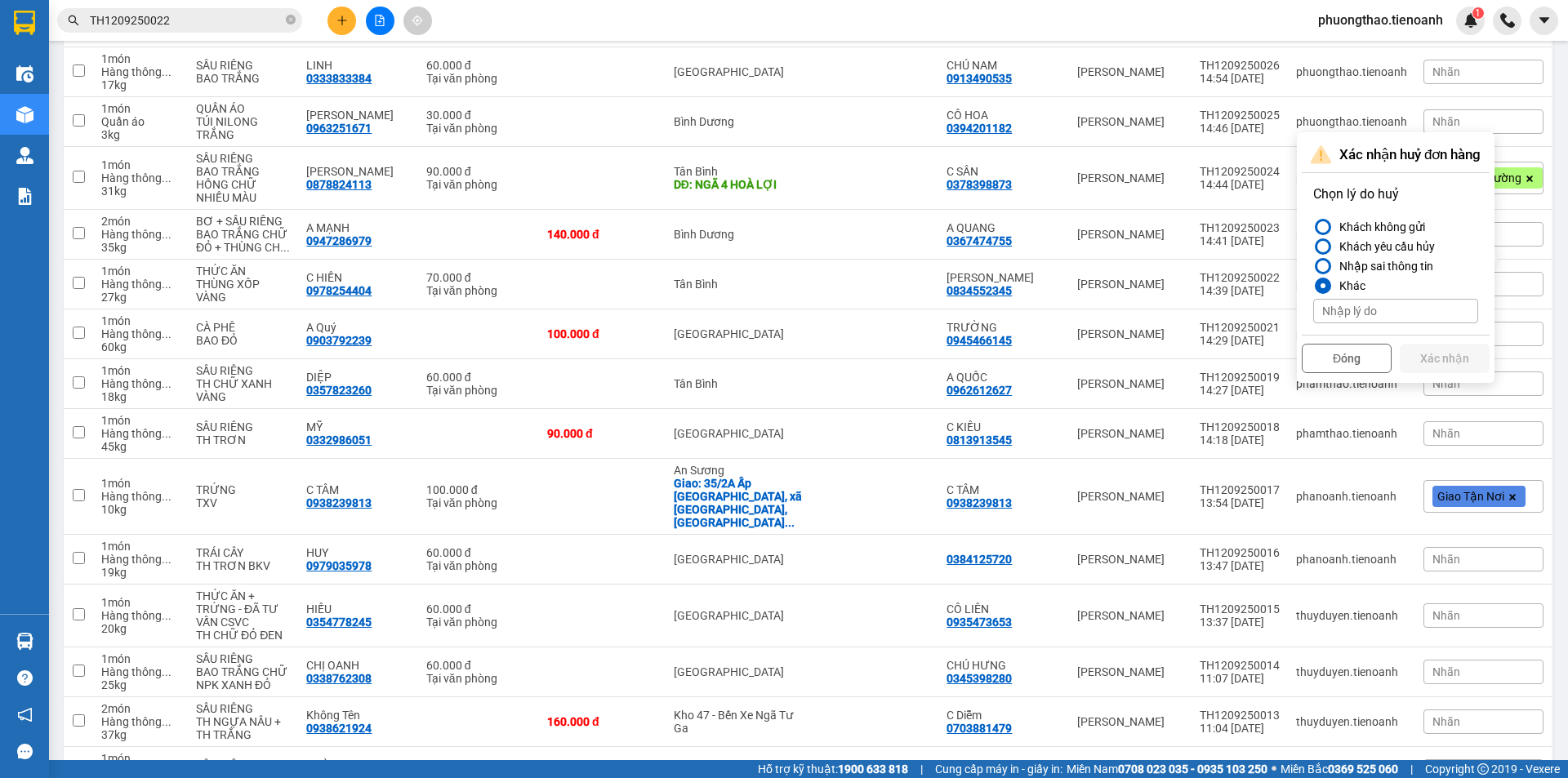
click at [1404, 305] on input at bounding box center [1395, 311] width 165 height 24
type input "cc"
click at [1460, 359] on button "Xác nhận" at bounding box center [1445, 358] width 90 height 29
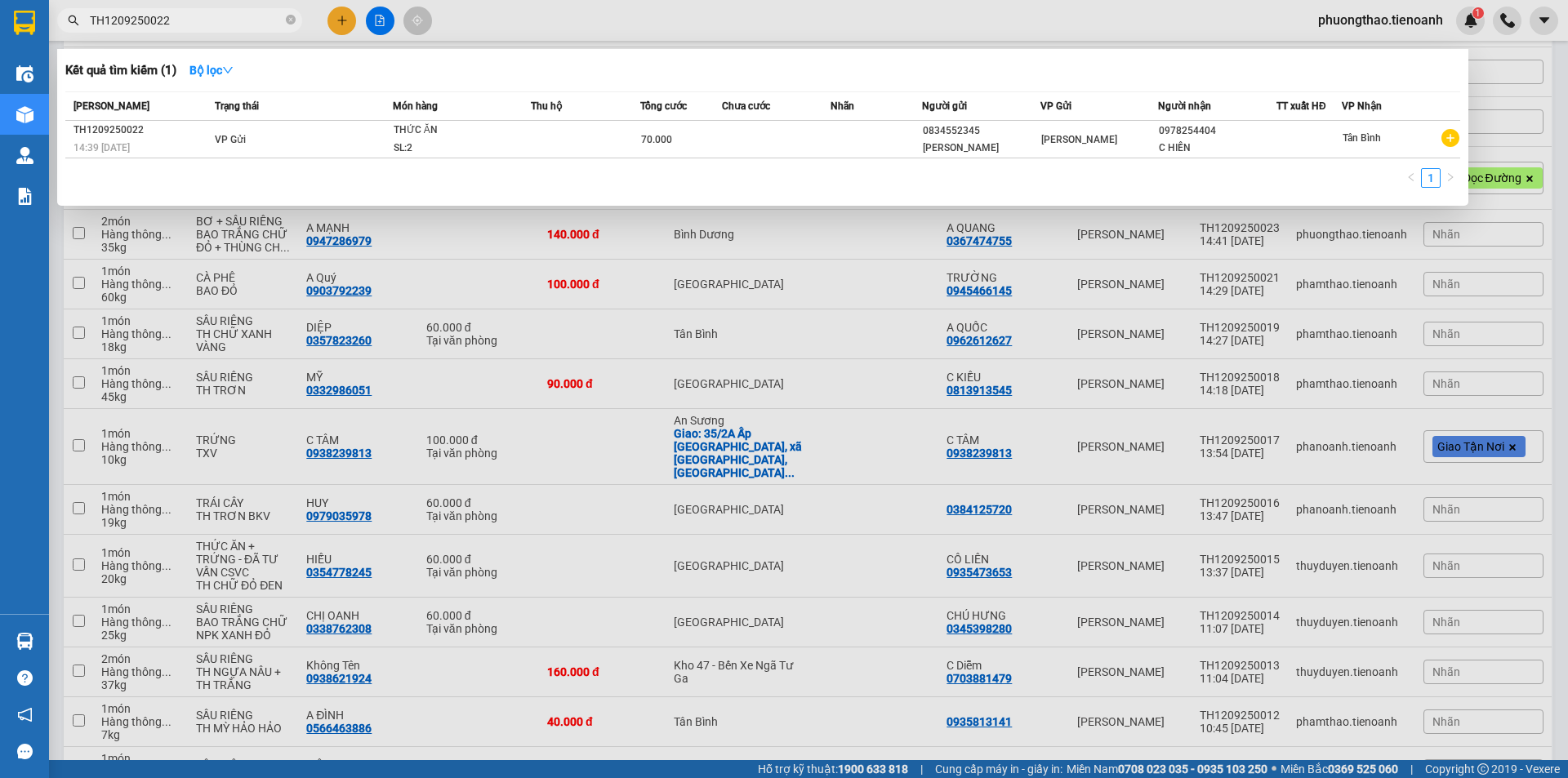
click at [192, 16] on input "TH1209250022" at bounding box center [186, 20] width 193 height 18
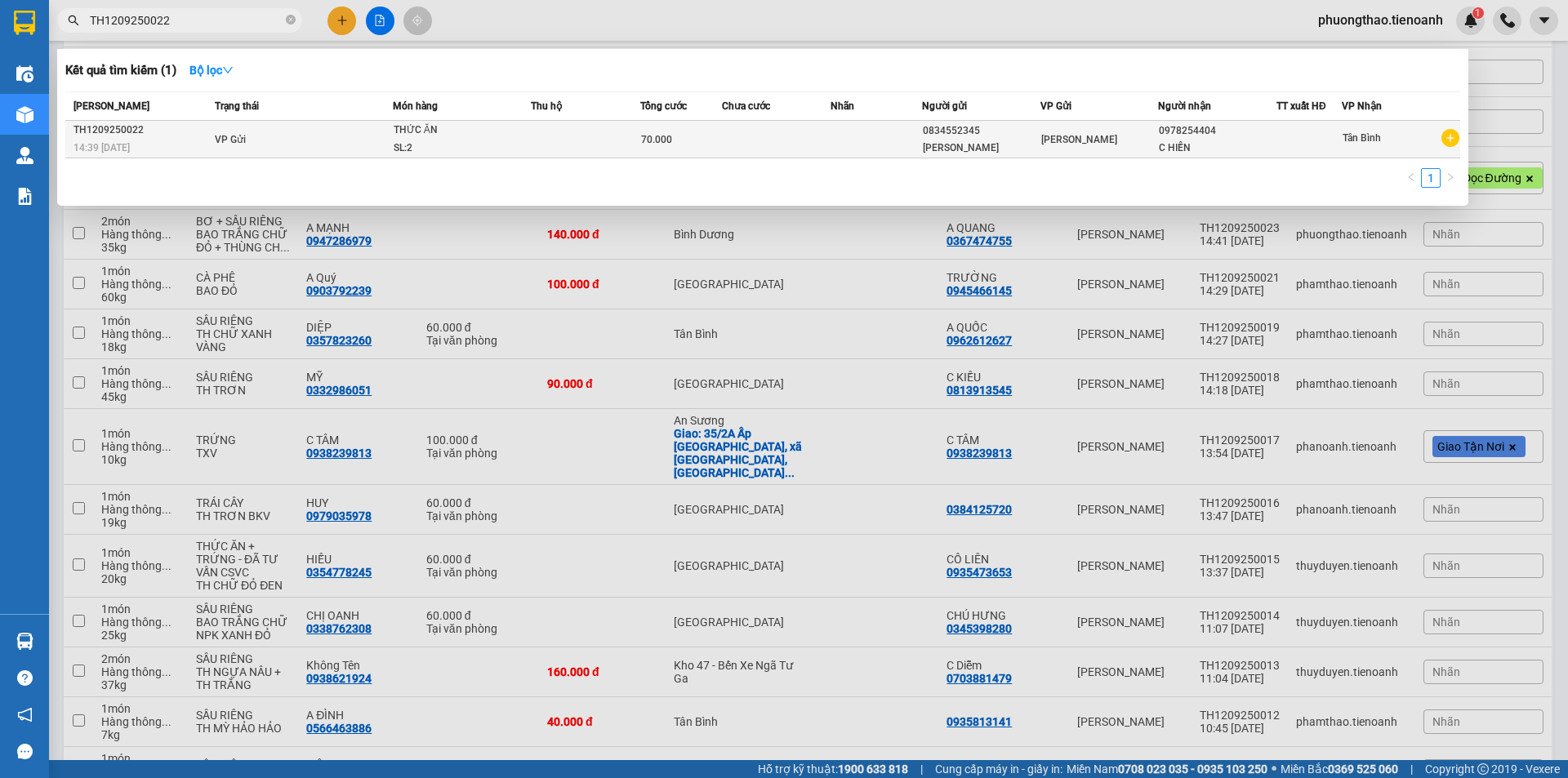
click at [378, 148] on td "VP Gửi" at bounding box center [302, 140] width 182 height 38
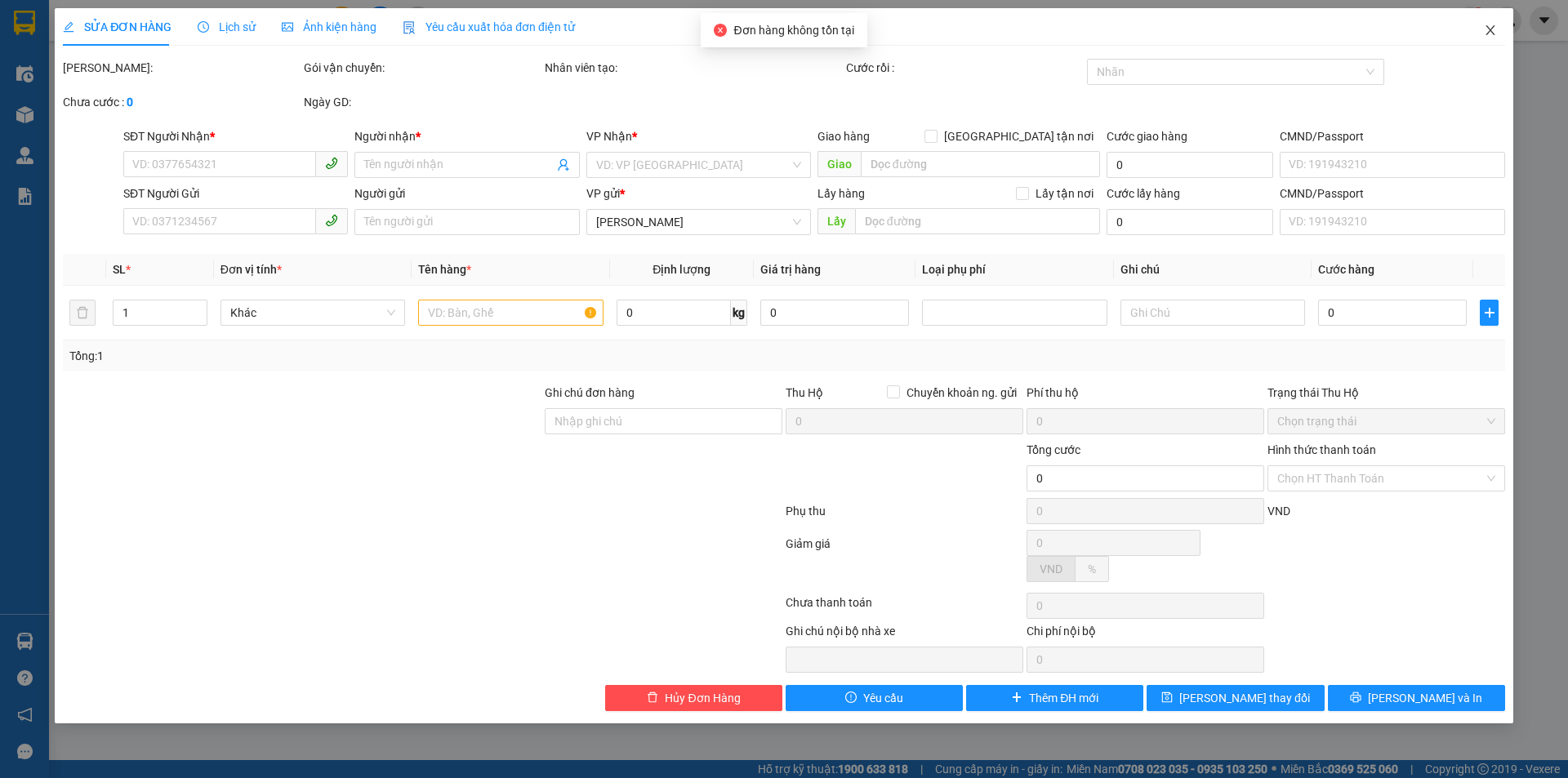
click at [1494, 29] on icon "close" at bounding box center [1490, 30] width 13 height 13
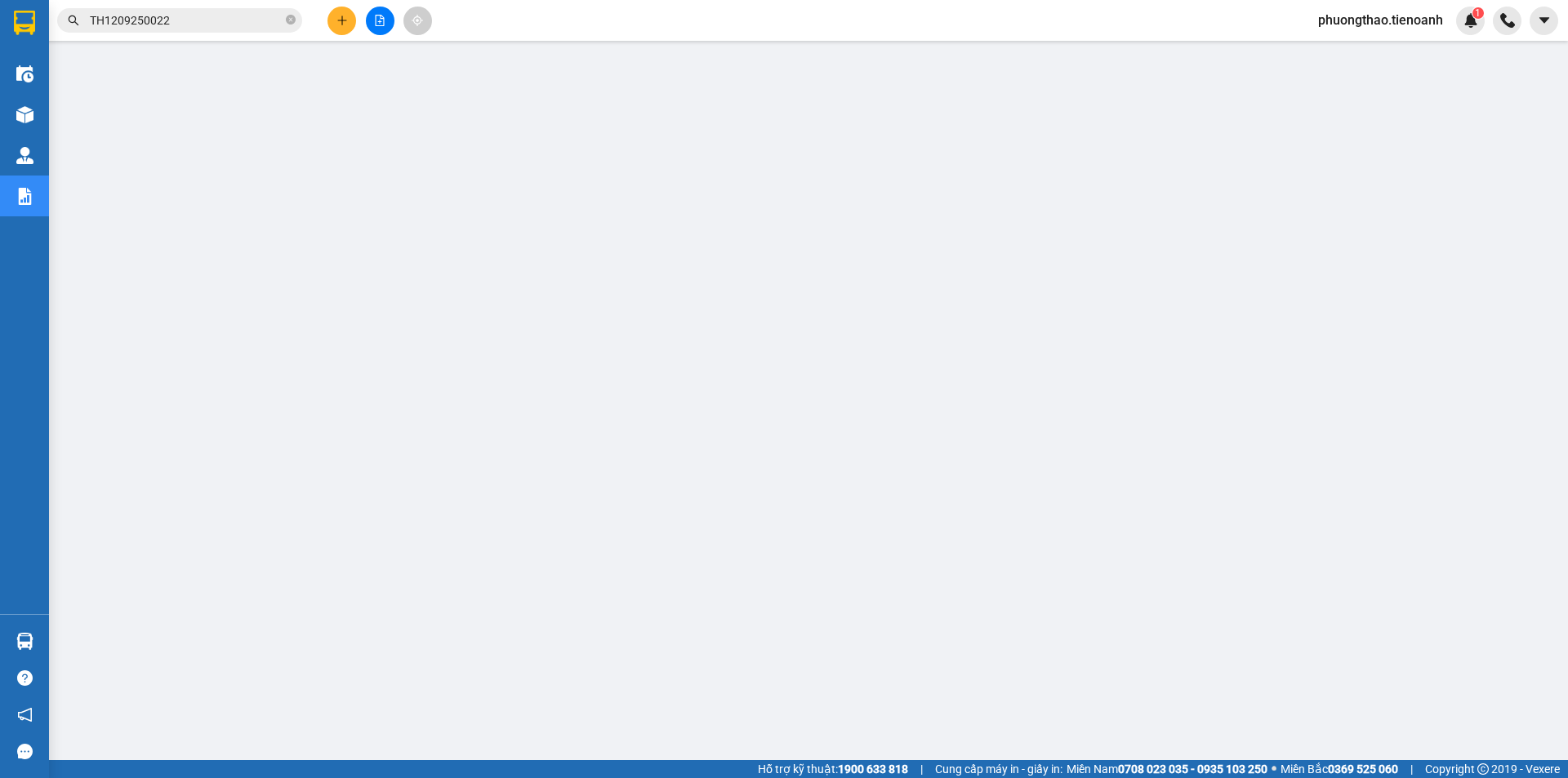
click at [207, 19] on input "TH1209250022" at bounding box center [186, 20] width 193 height 18
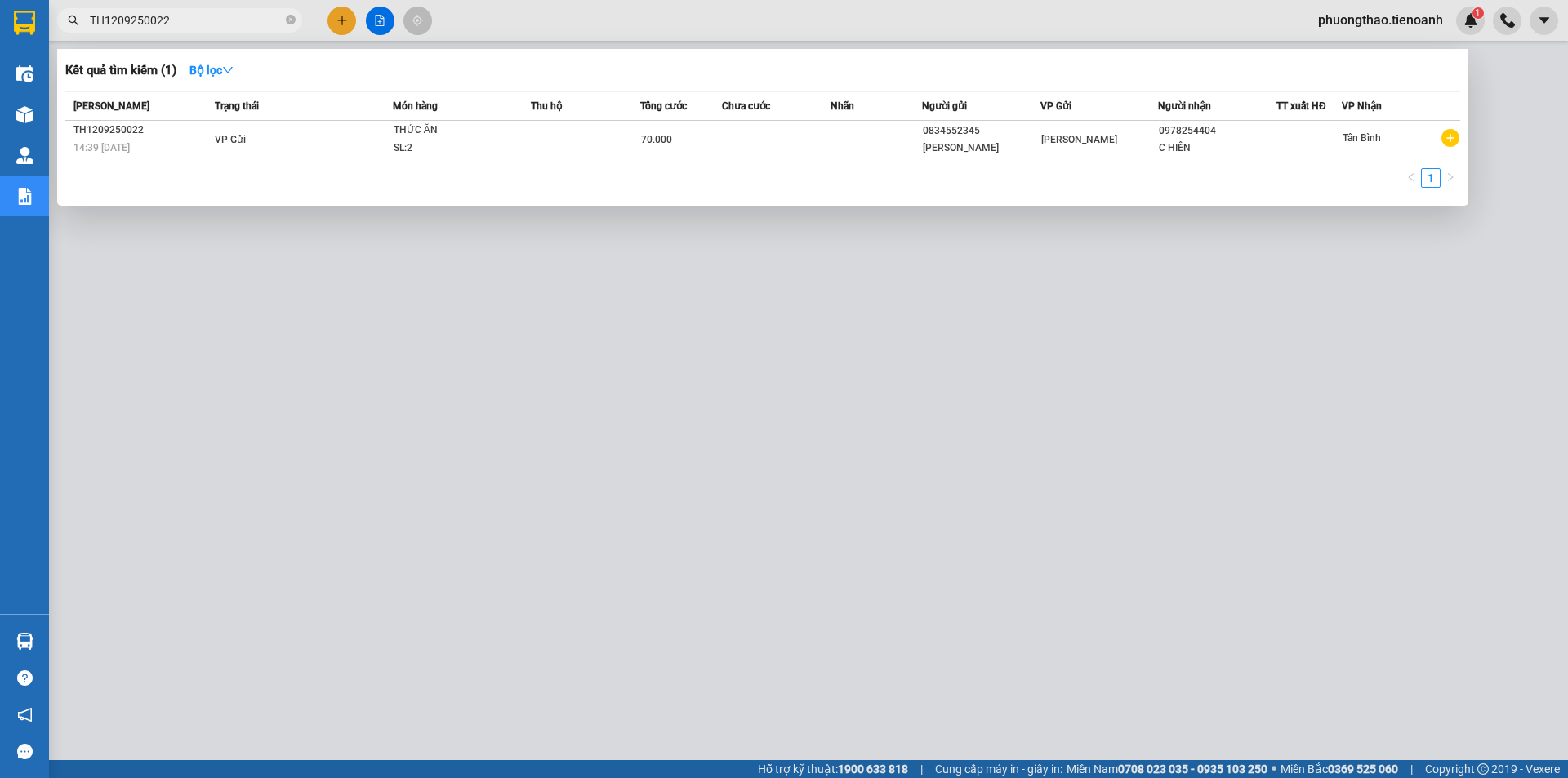
click at [488, 294] on div at bounding box center [784, 389] width 1568 height 778
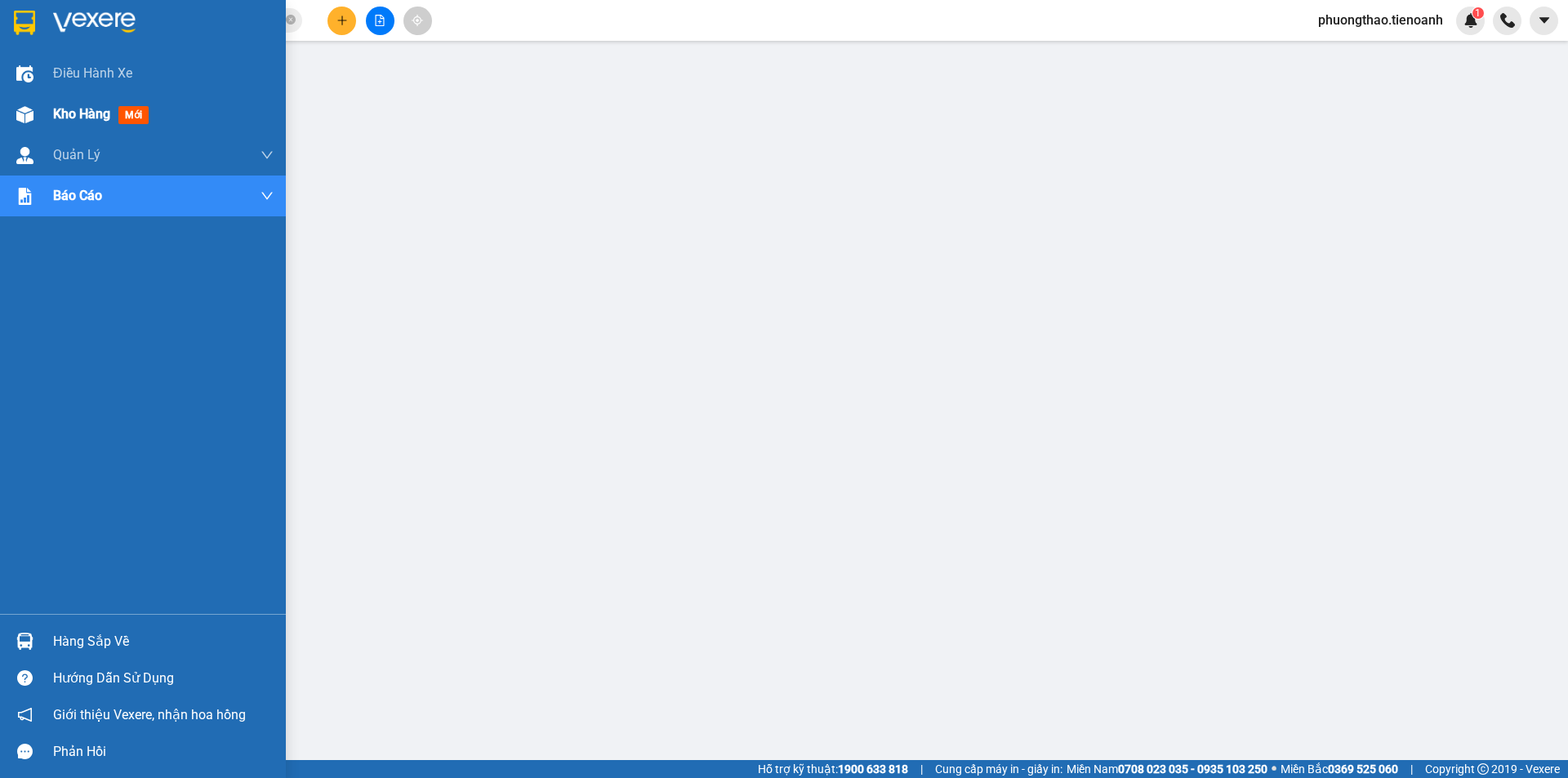
click at [67, 114] on span "Kho hàng" at bounding box center [81, 114] width 57 height 16
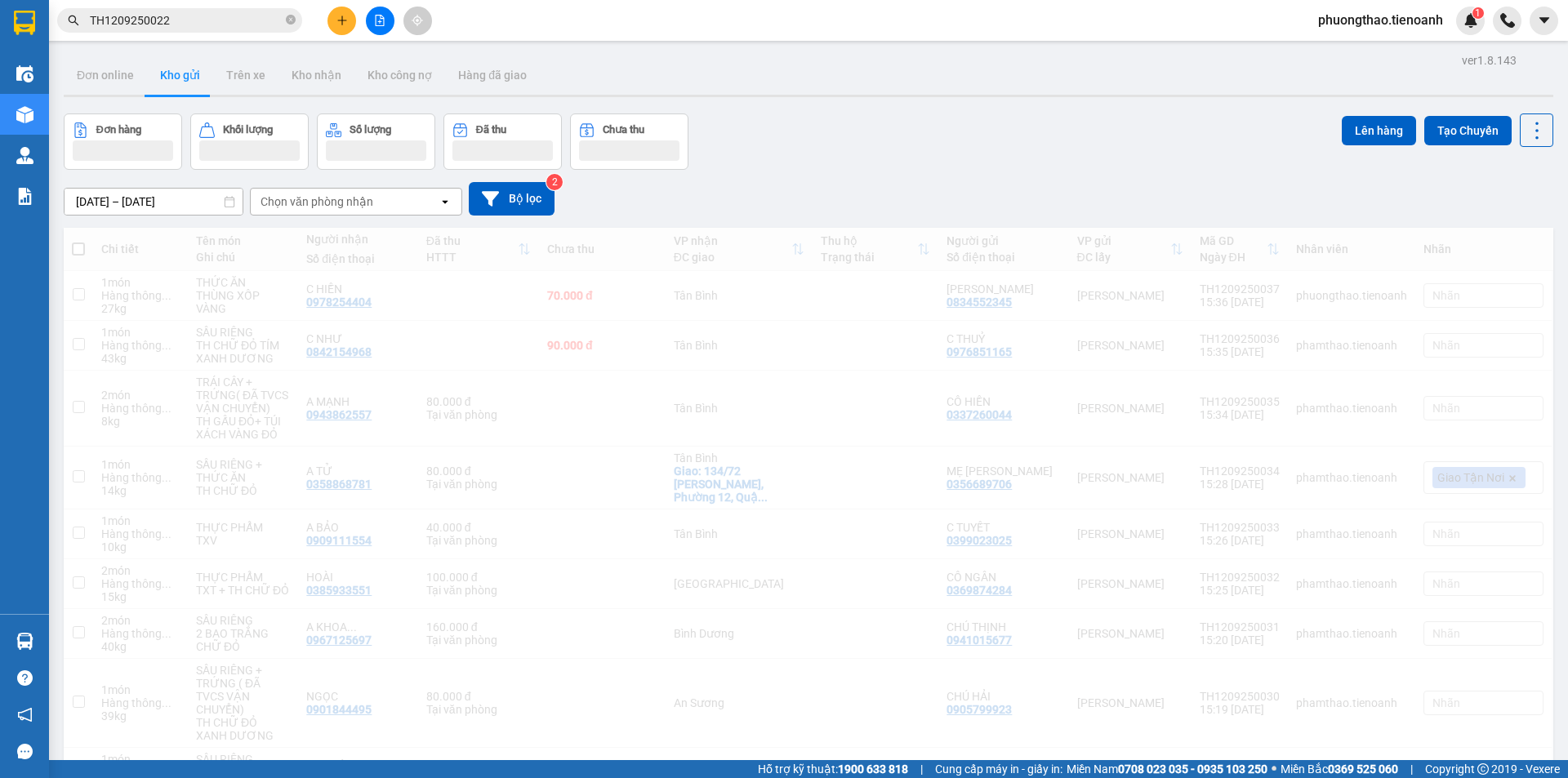
click at [199, 20] on input "TH1209250022" at bounding box center [186, 20] width 193 height 18
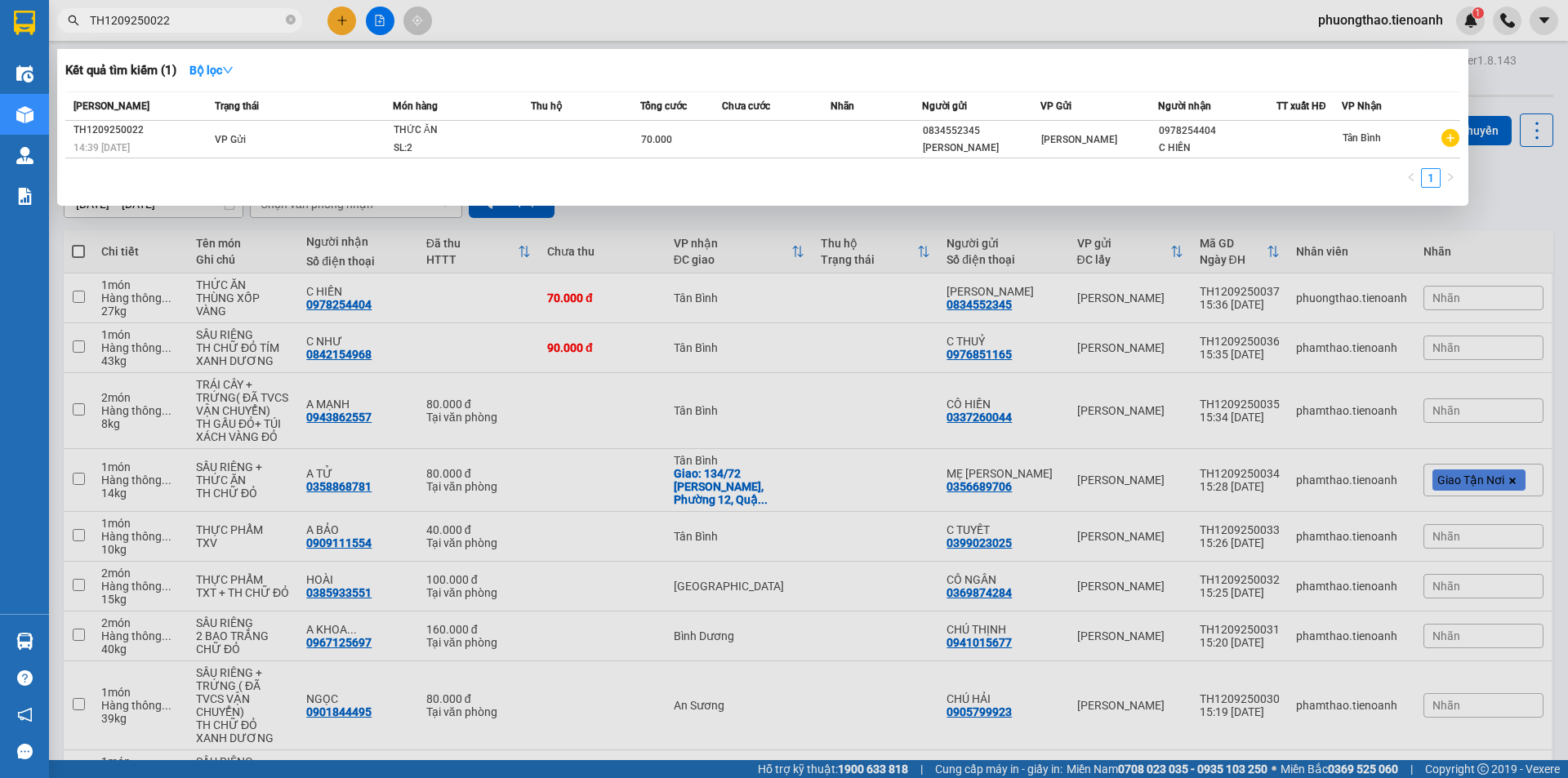
drag, startPoint x: 600, startPoint y: 435, endPoint x: 589, endPoint y: 408, distance: 30.0
click at [599, 434] on div at bounding box center [784, 389] width 1568 height 778
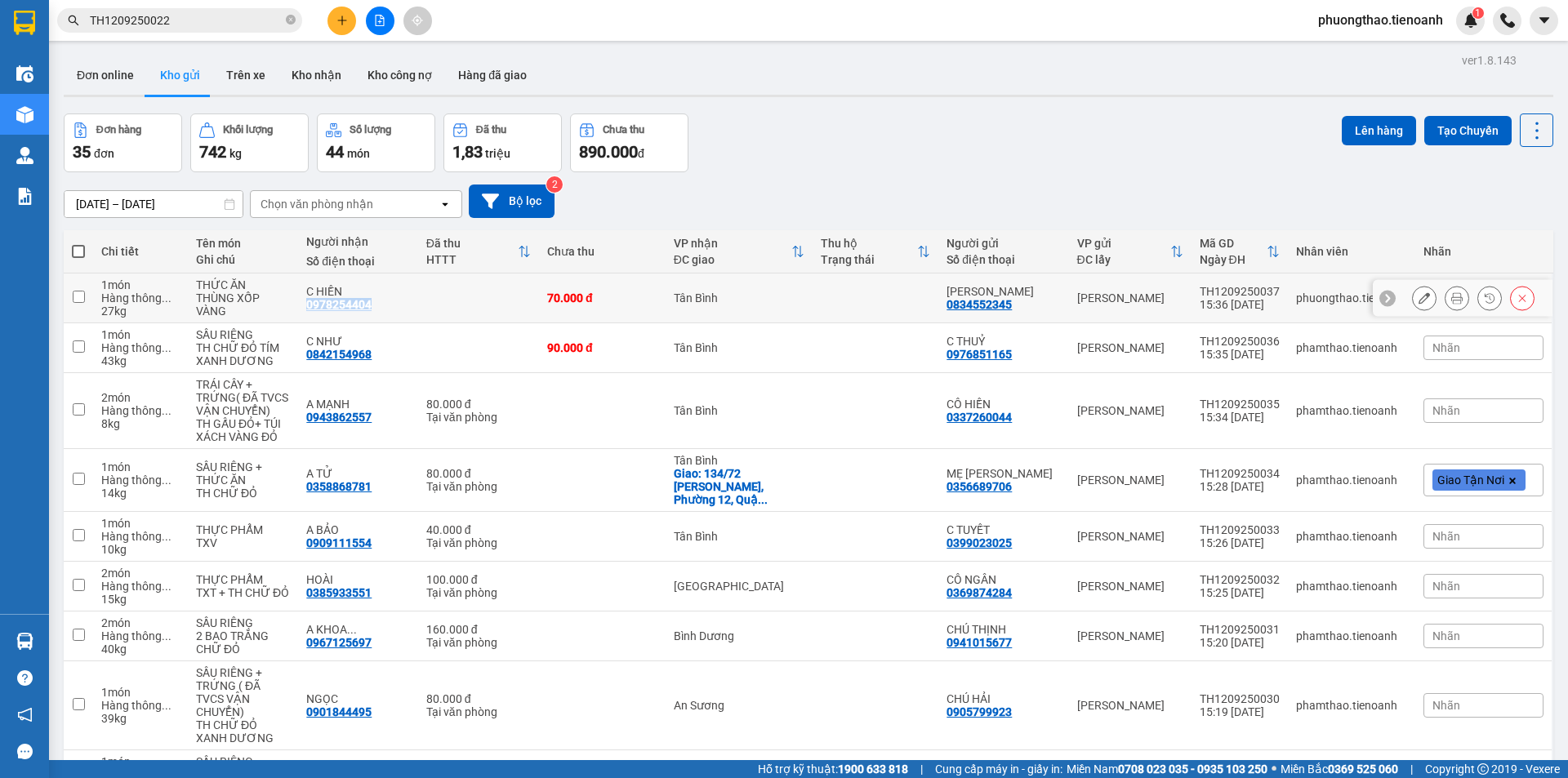
drag, startPoint x: 382, startPoint y: 305, endPoint x: 311, endPoint y: 310, distance: 71.2
click at [311, 309] on div "C HIỀN 0978254404" at bounding box center [357, 298] width 103 height 26
checkbox input "true"
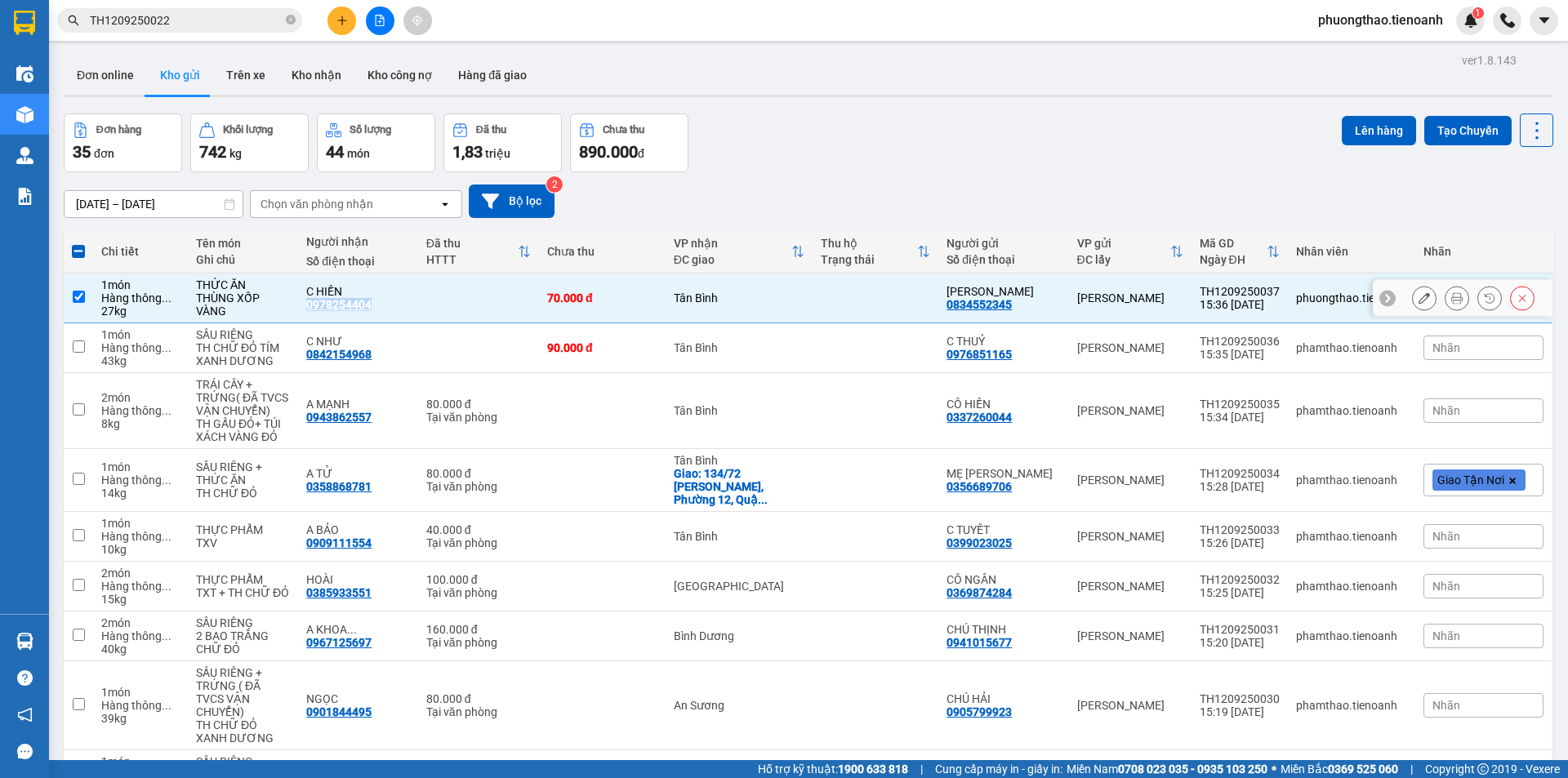
copy div "0978254404"
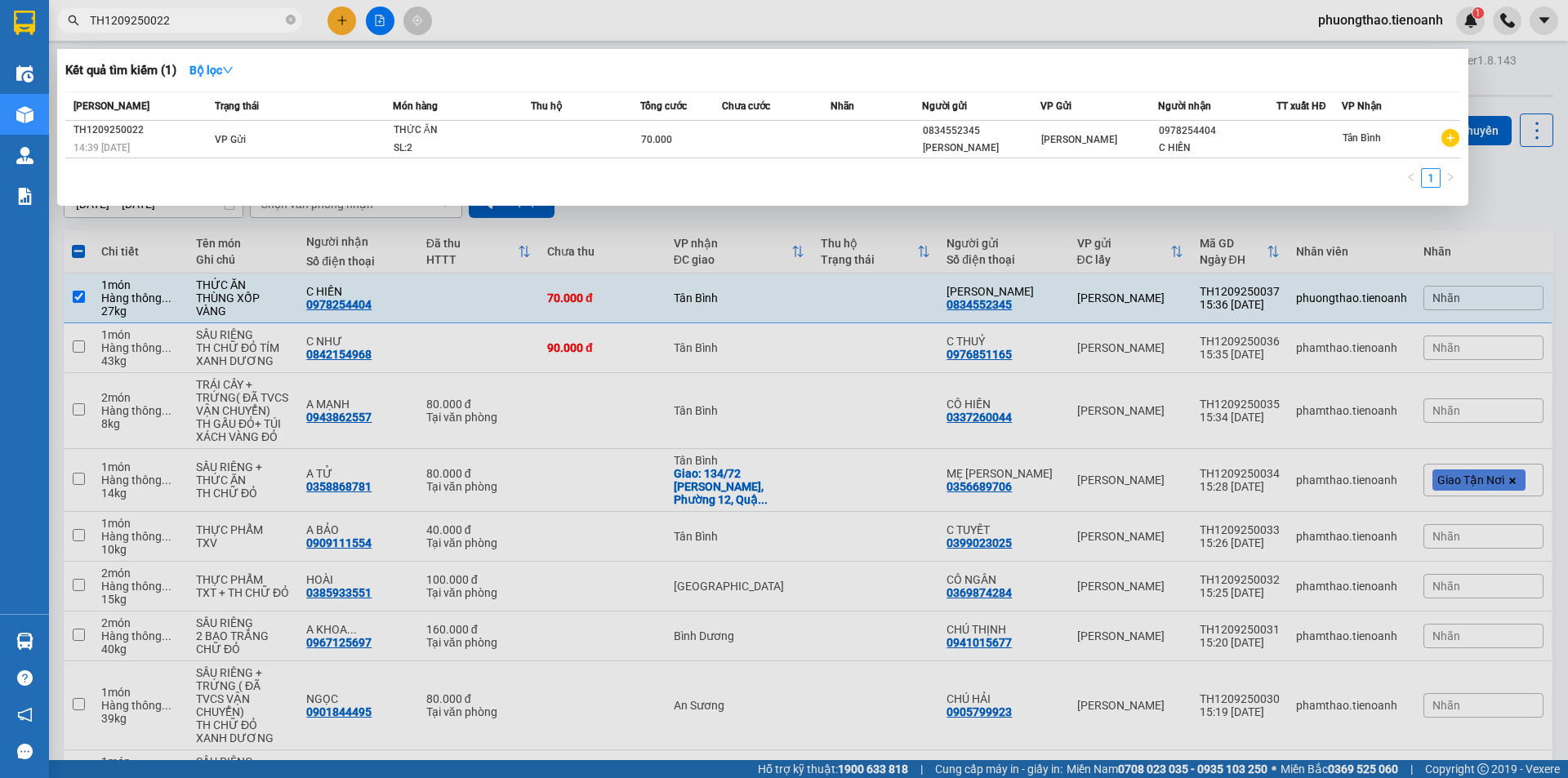
click at [189, 16] on input "TH1209250022" at bounding box center [186, 20] width 193 height 18
drag, startPoint x: 189, startPoint y: 16, endPoint x: 124, endPoint y: 16, distance: 64.5
click at [124, 16] on input "TH1209250022" at bounding box center [186, 20] width 193 height 18
paste input "0978254404"
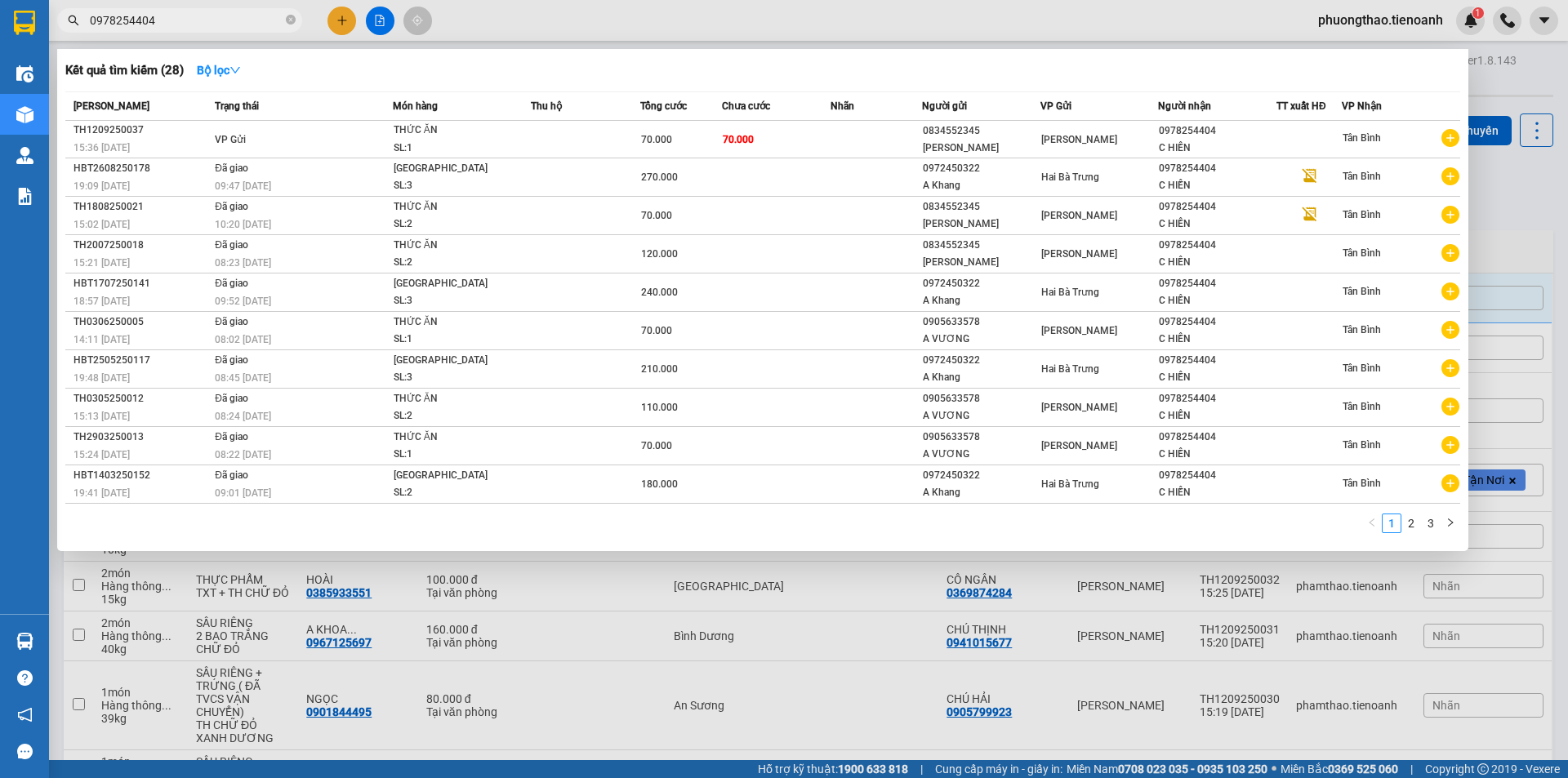
type input "0978254404"
click at [531, 657] on div at bounding box center [784, 389] width 1568 height 778
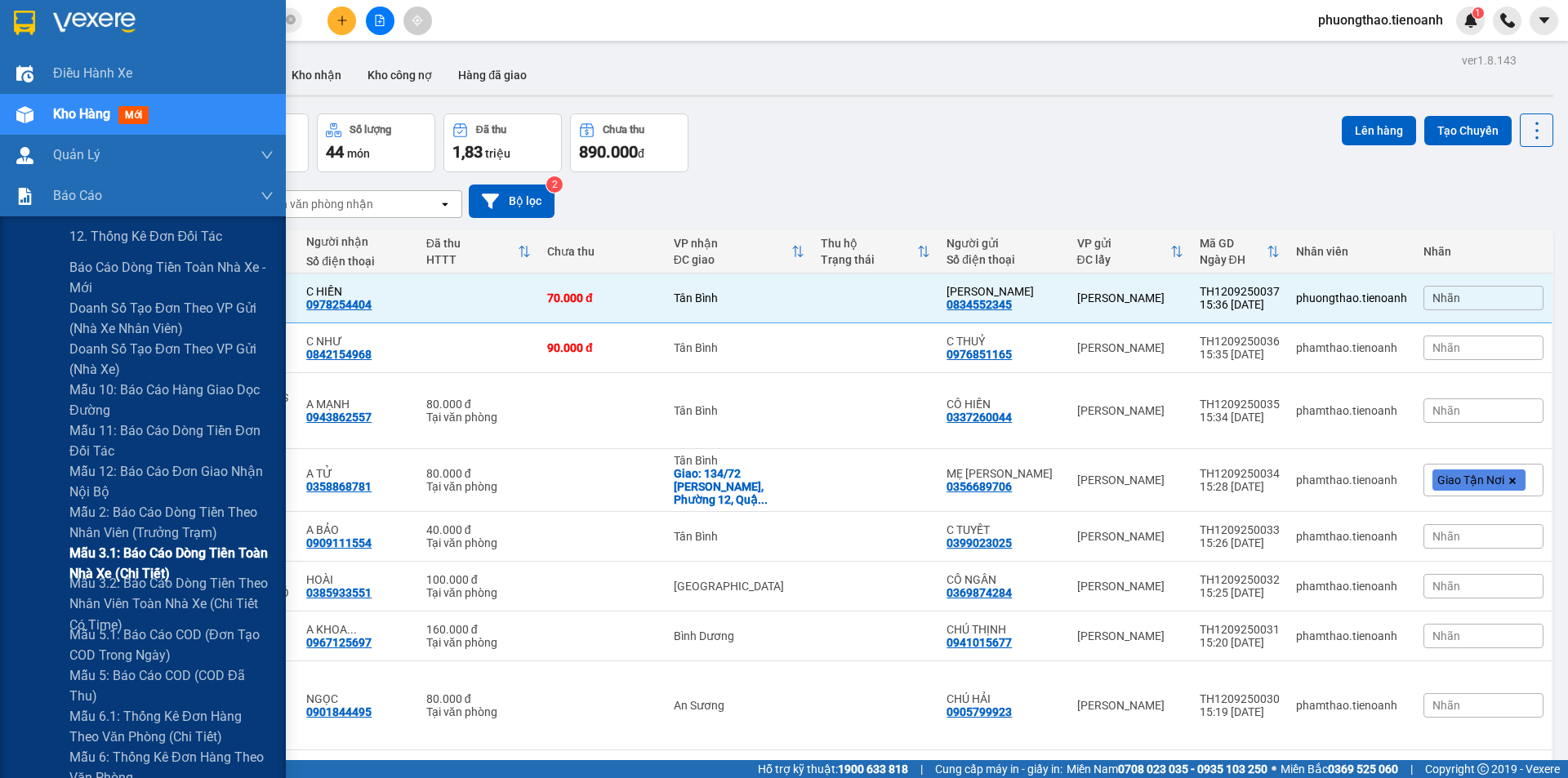
click at [145, 571] on span "Mẫu 3.1: Báo cáo dòng tiền toàn nhà xe (Chi Tiết)" at bounding box center [171, 563] width 204 height 41
